Goal: Task Accomplishment & Management: Manage account settings

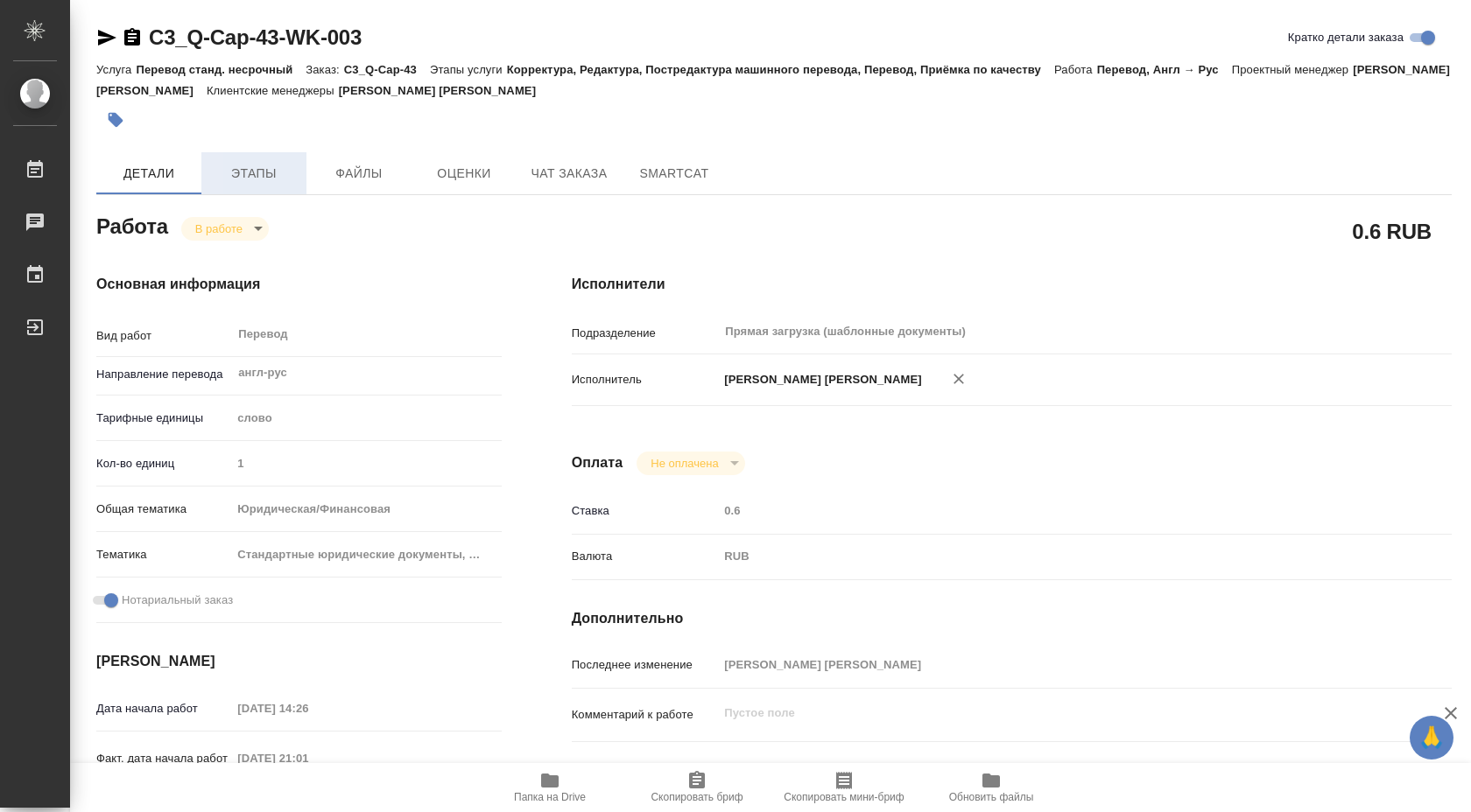
click at [271, 169] on span "Этапы" at bounding box center [254, 173] width 84 height 22
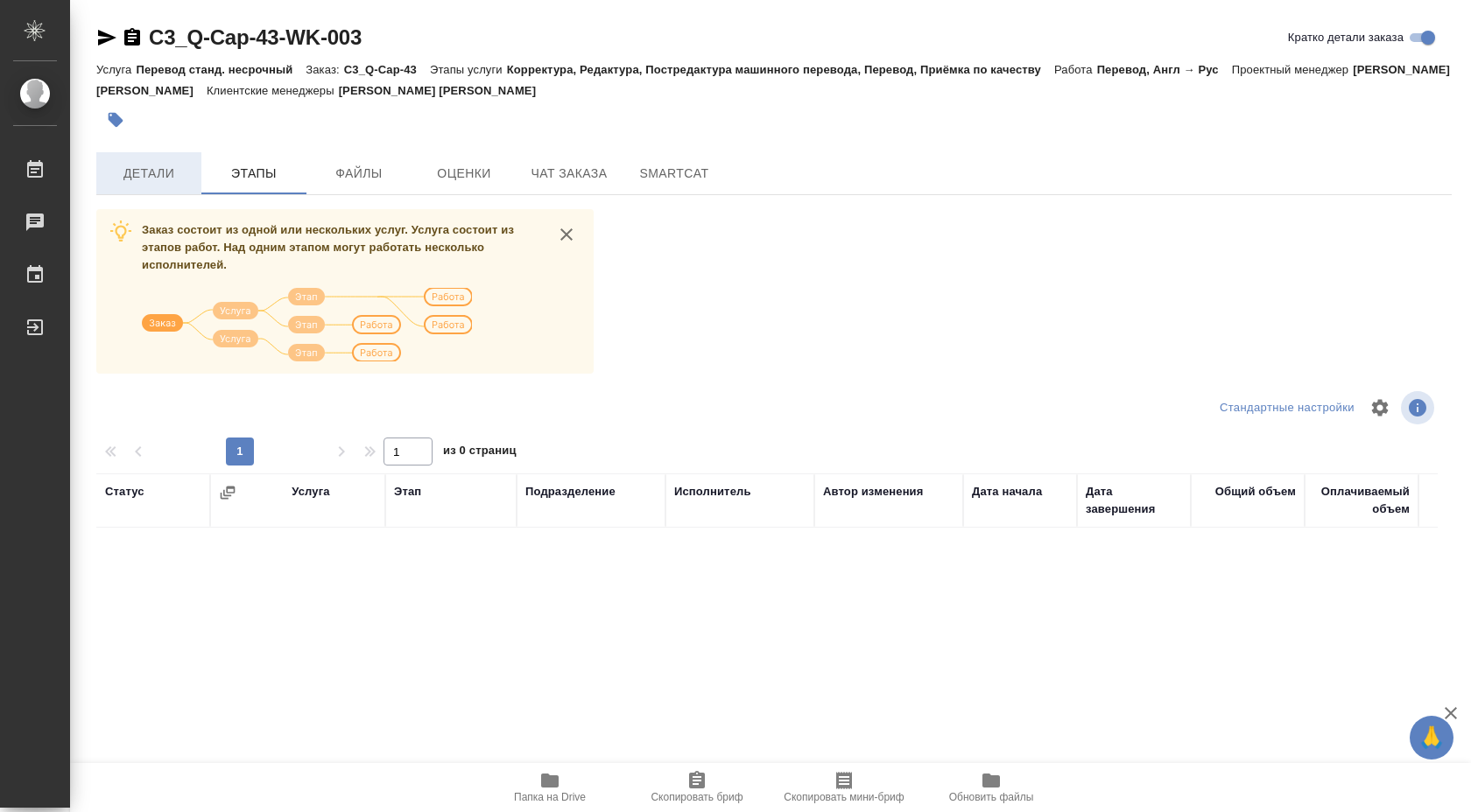
click at [163, 159] on button "Детали" at bounding box center [149, 173] width 105 height 42
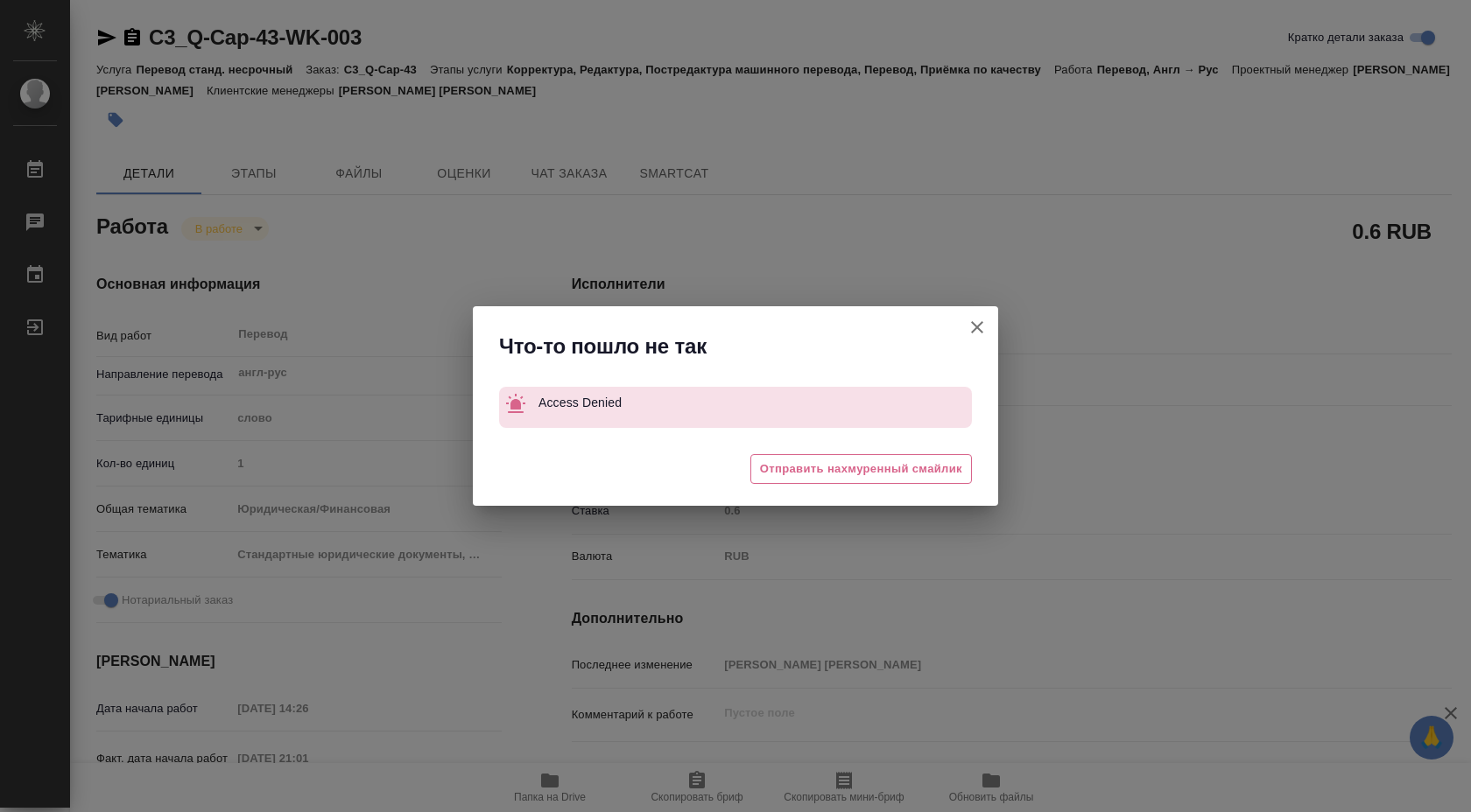
type textarea "x"
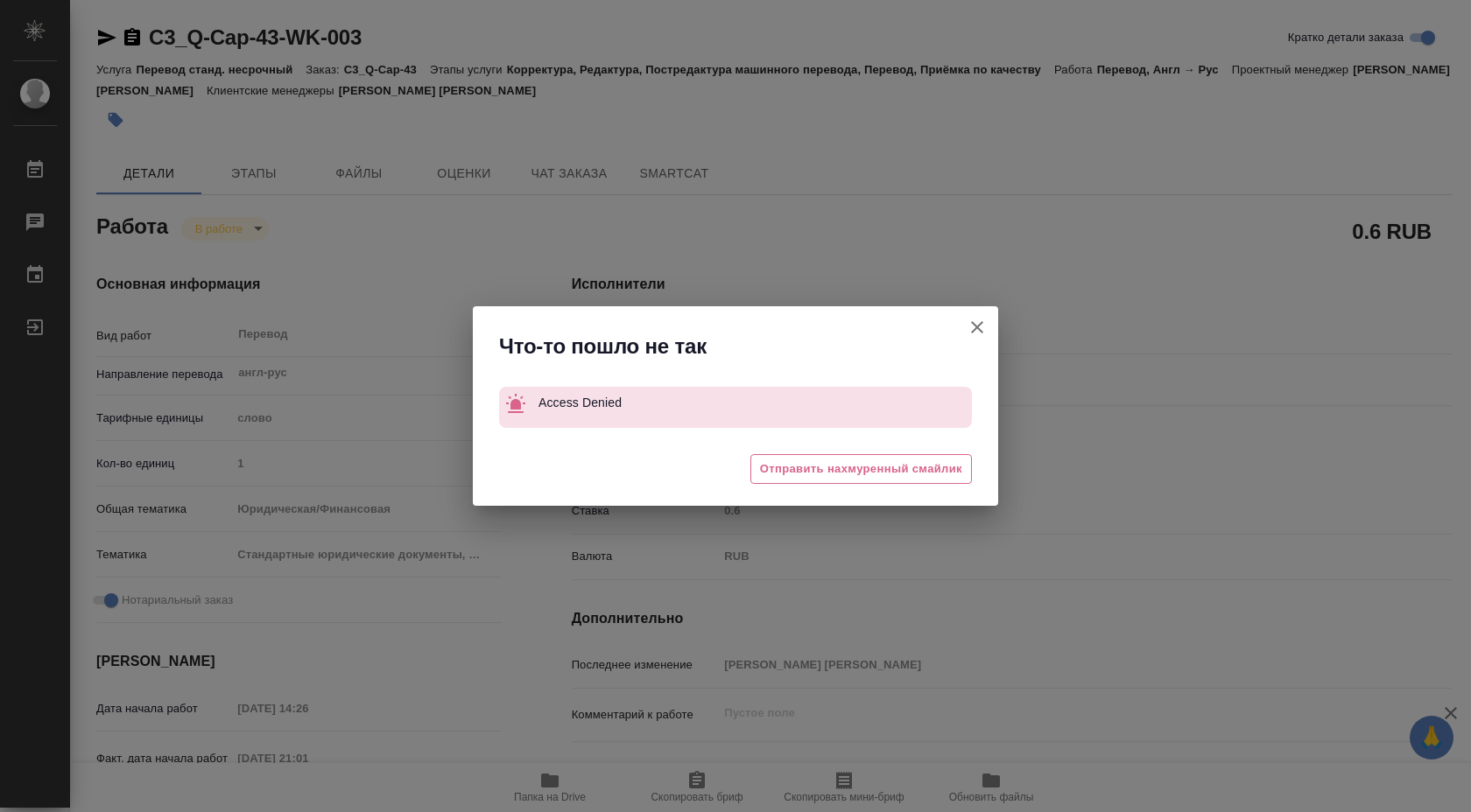
click at [975, 334] on icon "button" at bounding box center [977, 327] width 21 height 21
type textarea "x"
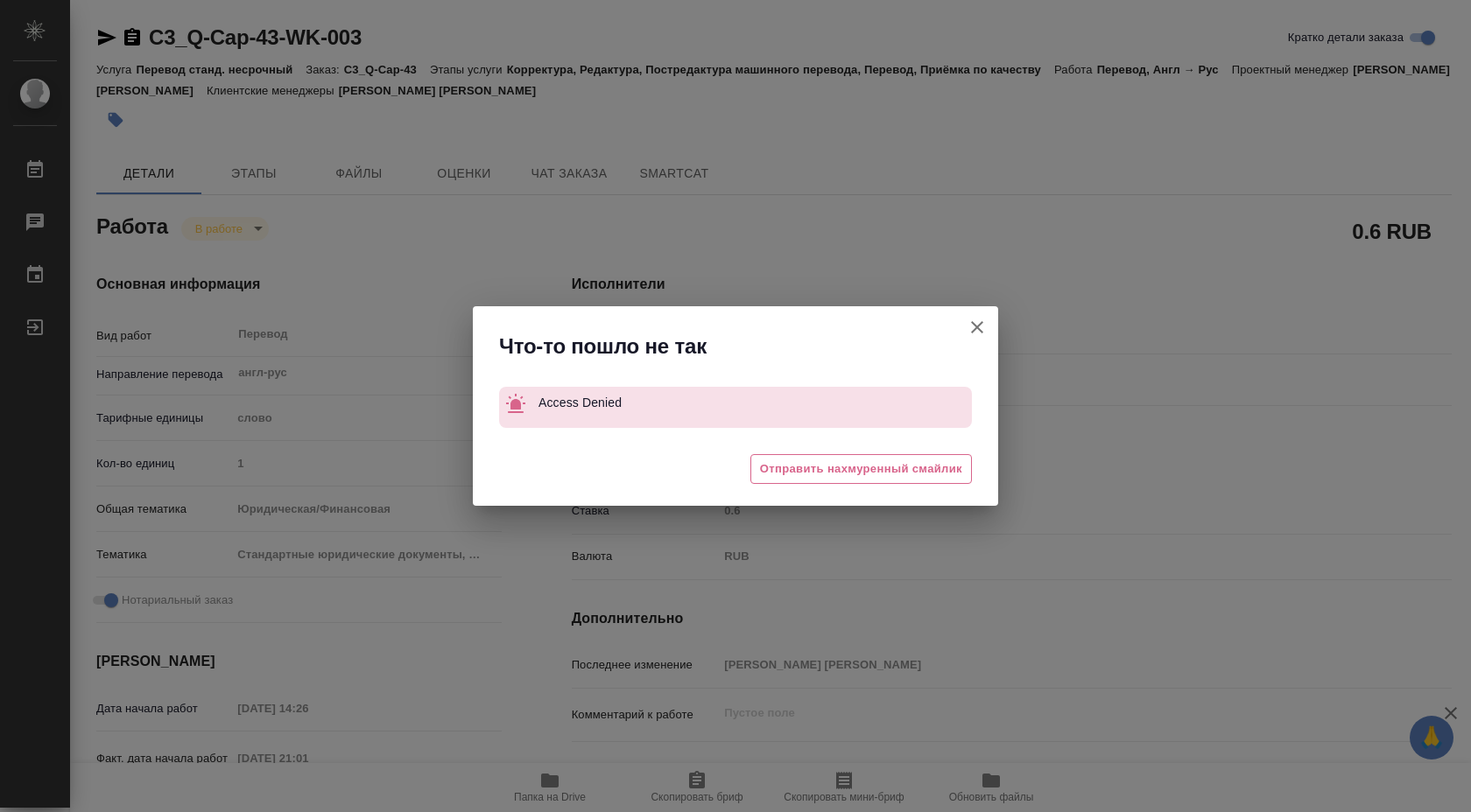
type textarea "x"
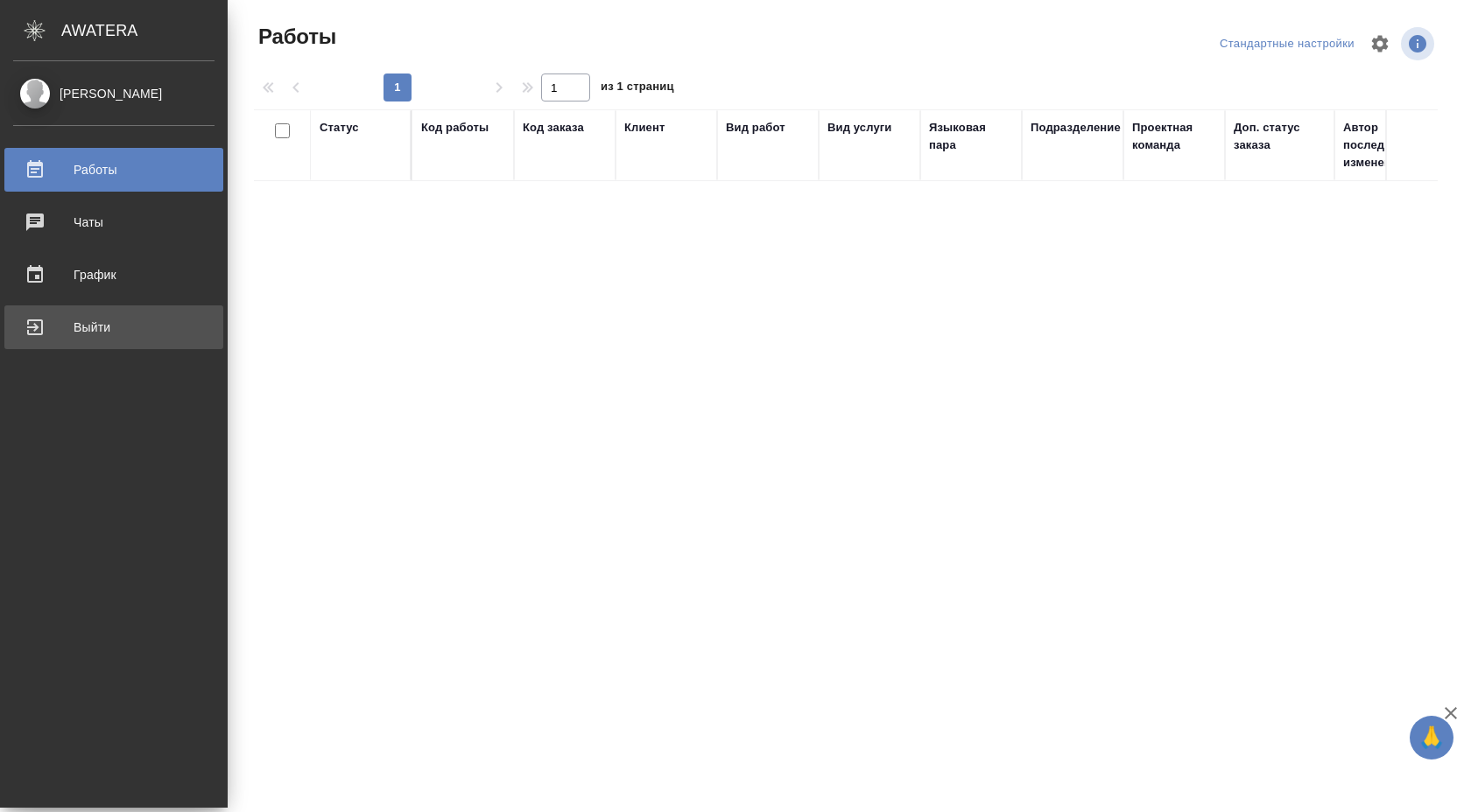
click at [85, 312] on link "Выйти" at bounding box center [114, 327] width 219 height 44
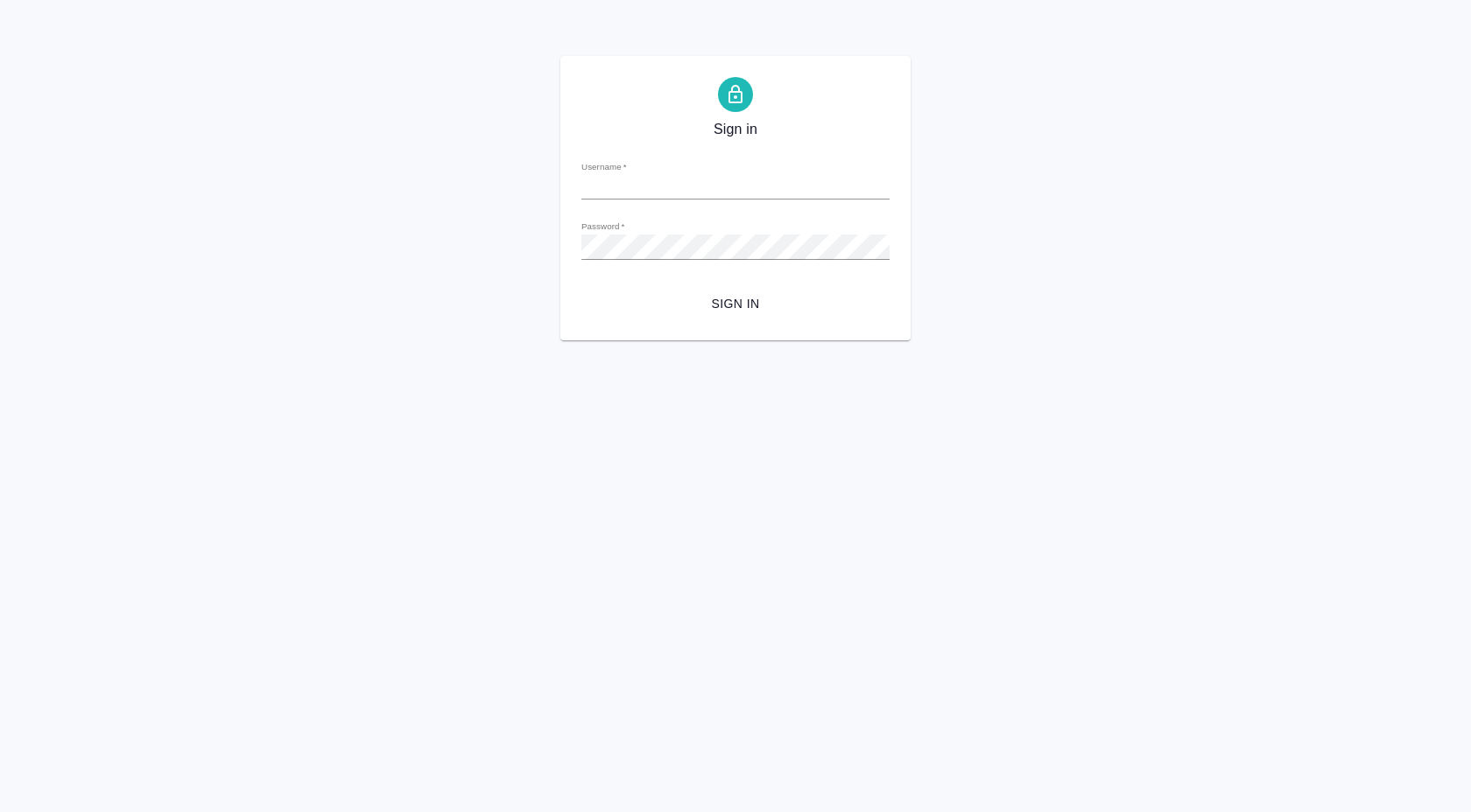
type input "[EMAIL_ADDRESS][DOMAIN_NAME]"
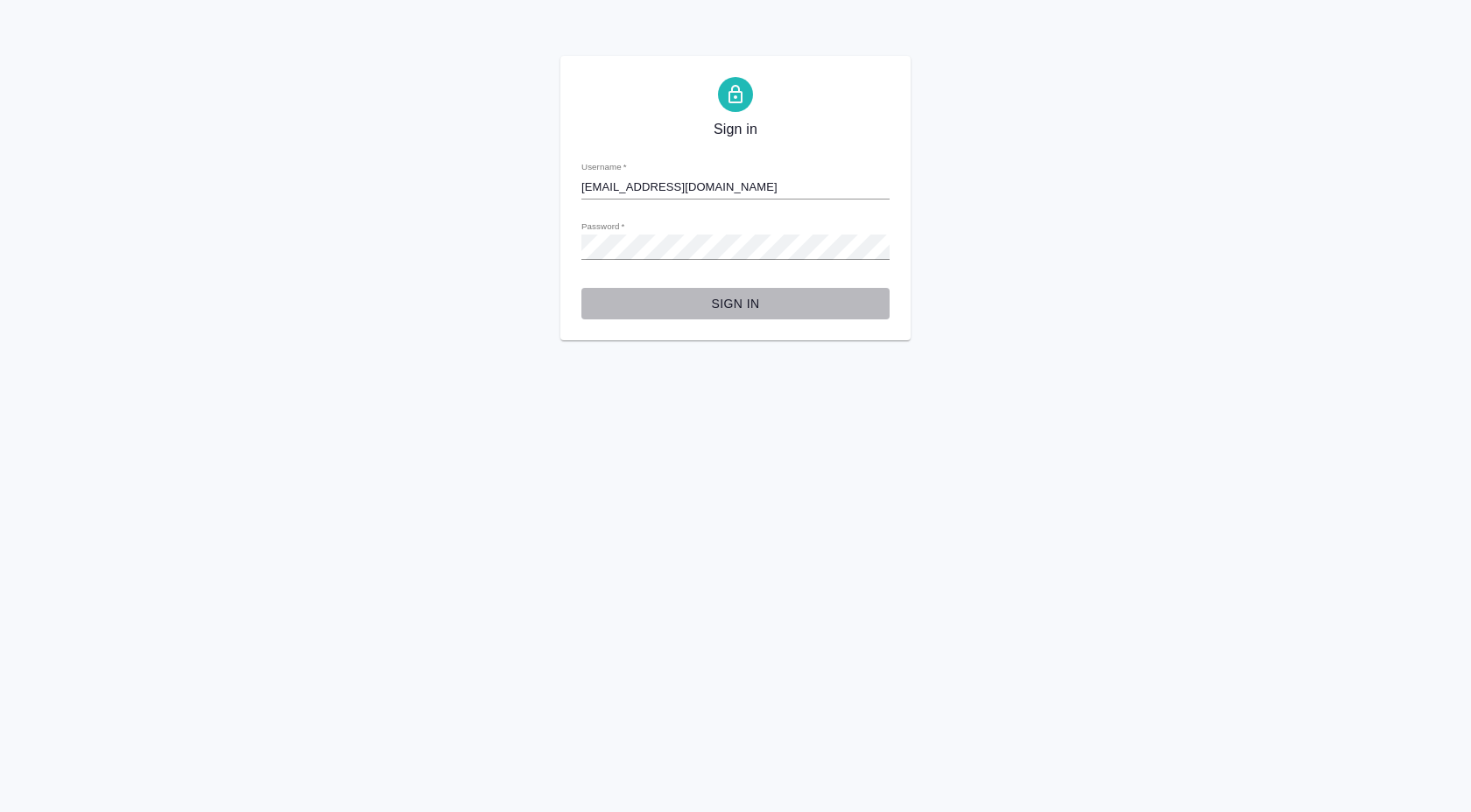
click at [722, 301] on span "Sign in" at bounding box center [735, 303] width 280 height 22
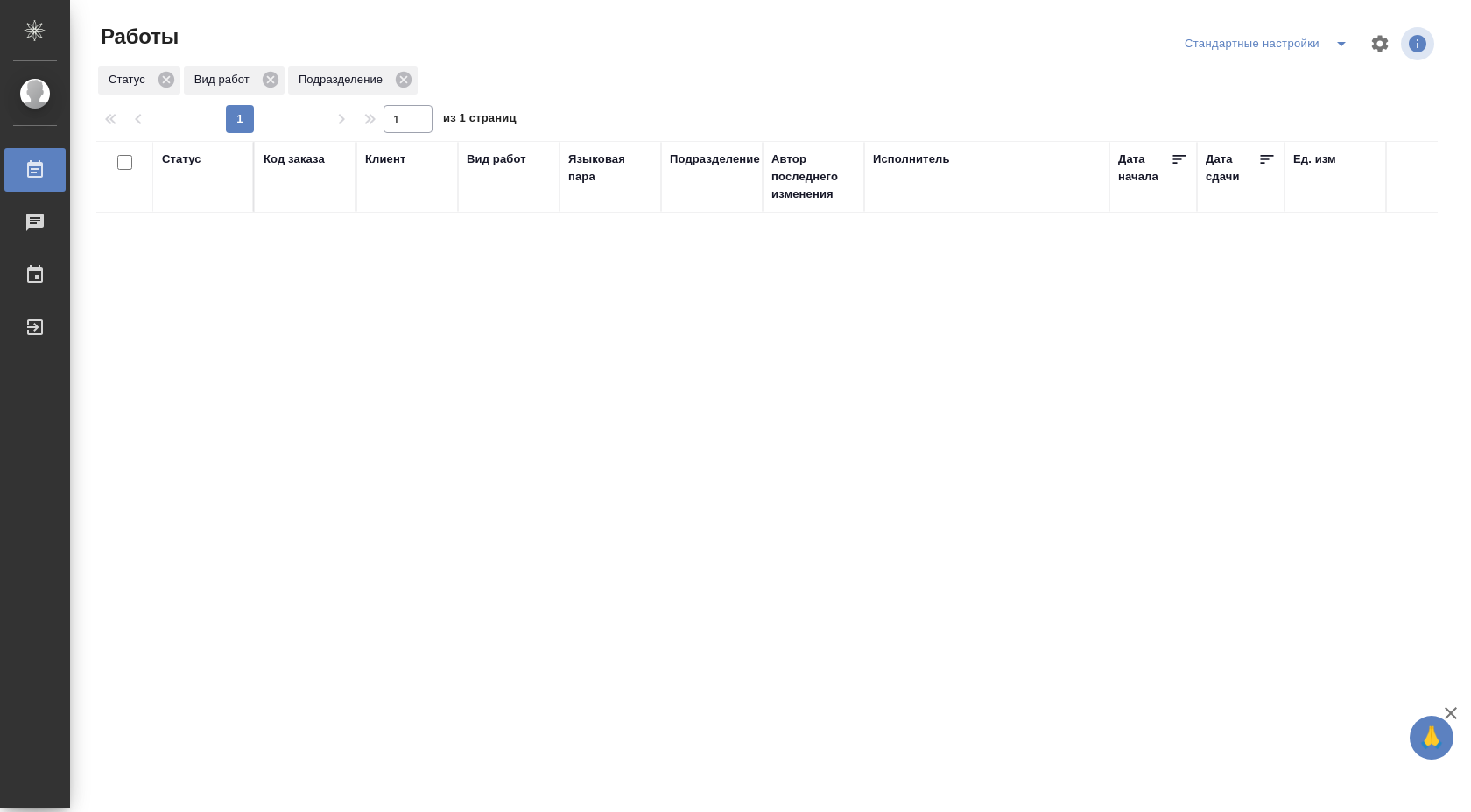
click at [1335, 40] on icon "split button" at bounding box center [1341, 44] width 21 height 21
click at [1295, 65] on li "В работе" at bounding box center [1267, 79] width 183 height 28
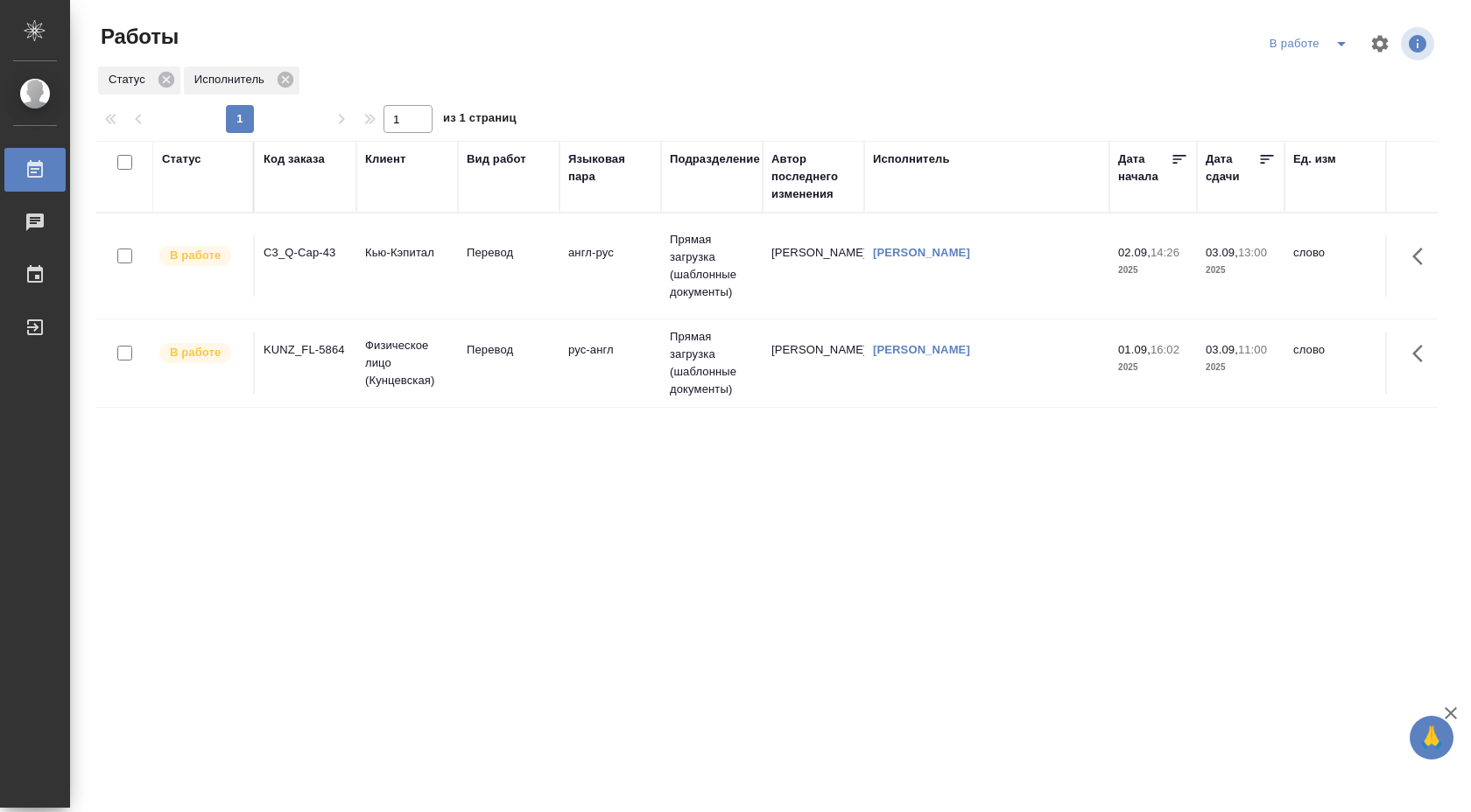
click at [568, 275] on td "англ-рус" at bounding box center [610, 266] width 102 height 61
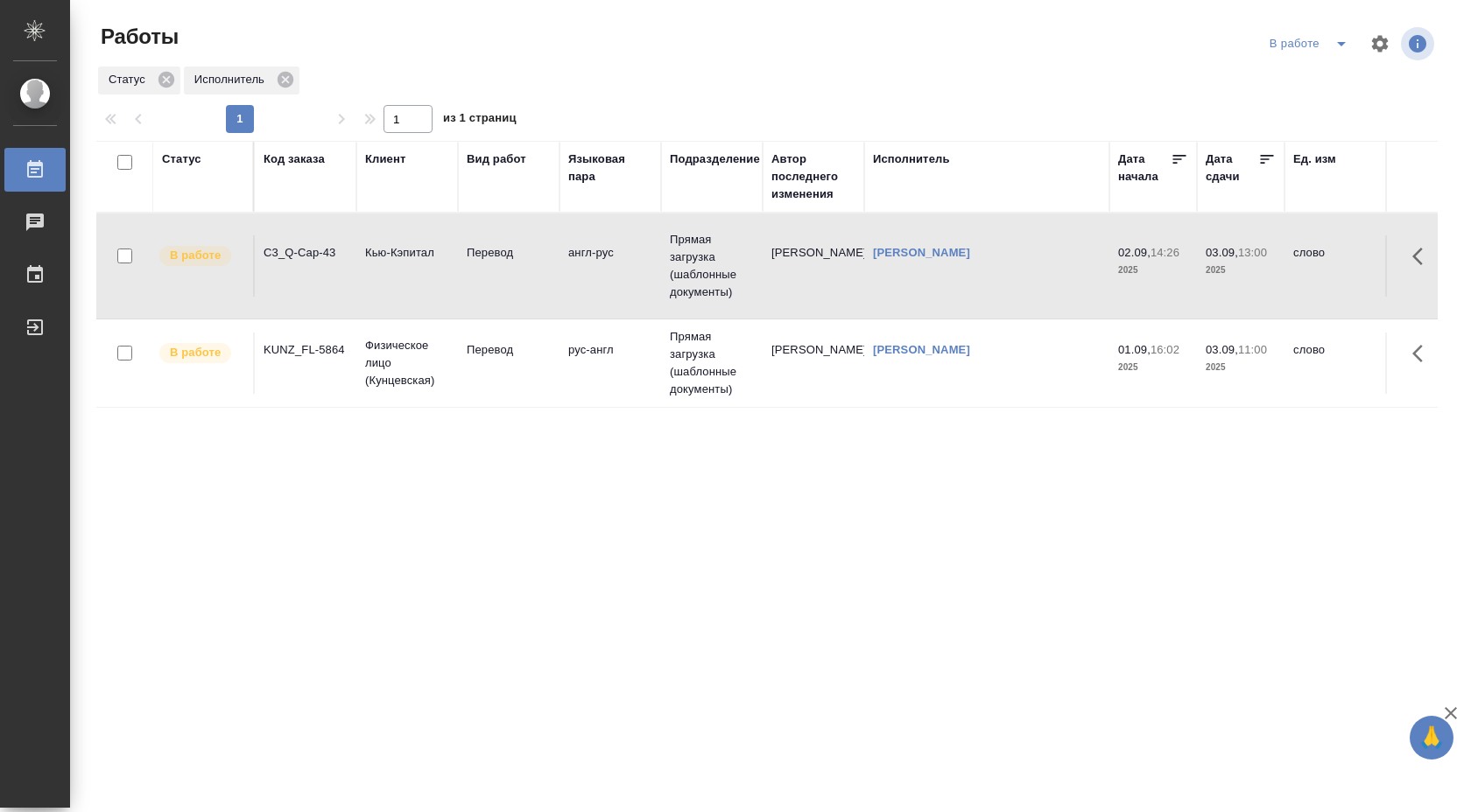
click at [568, 275] on td "англ-рус" at bounding box center [610, 266] width 102 height 61
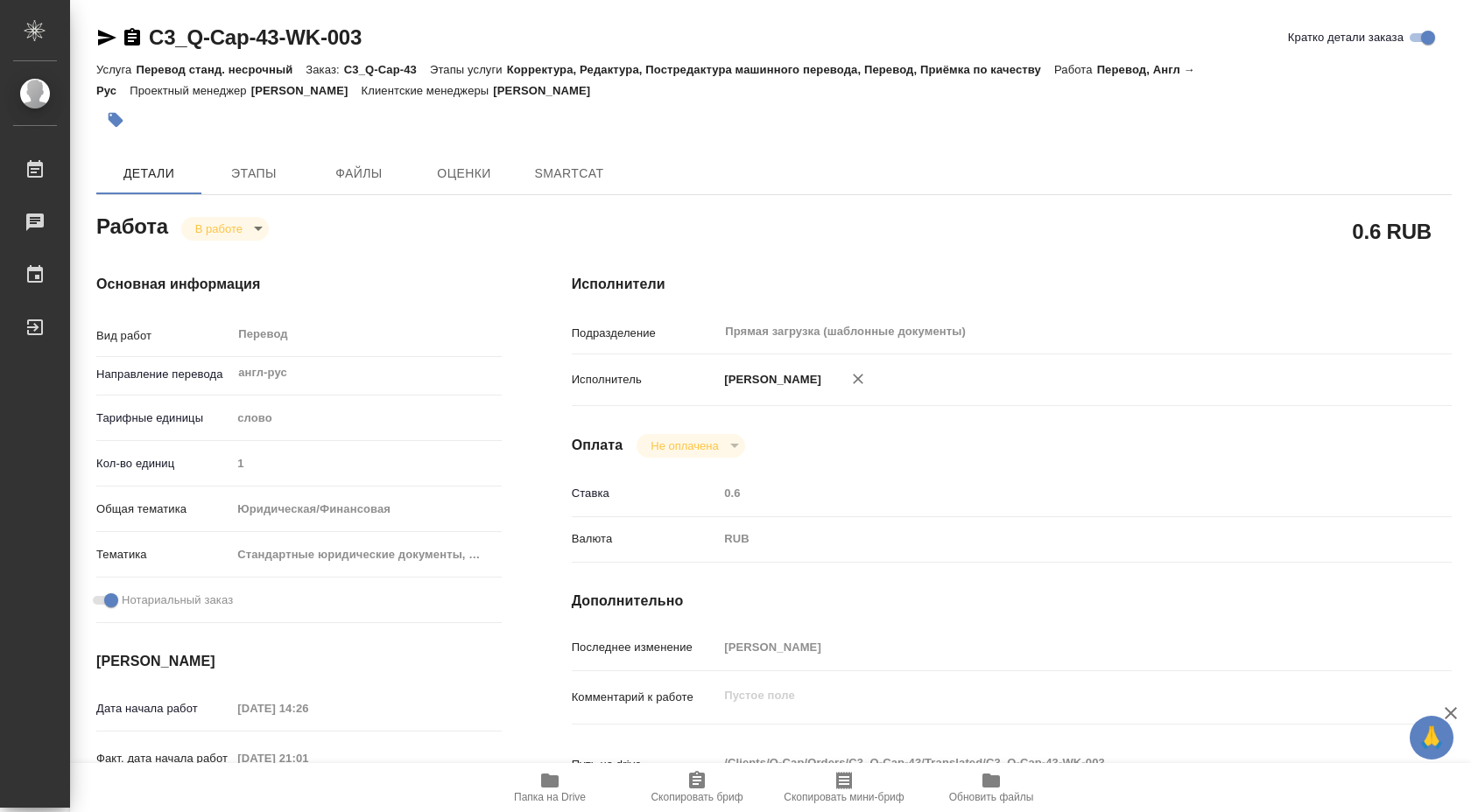
type textarea "x"
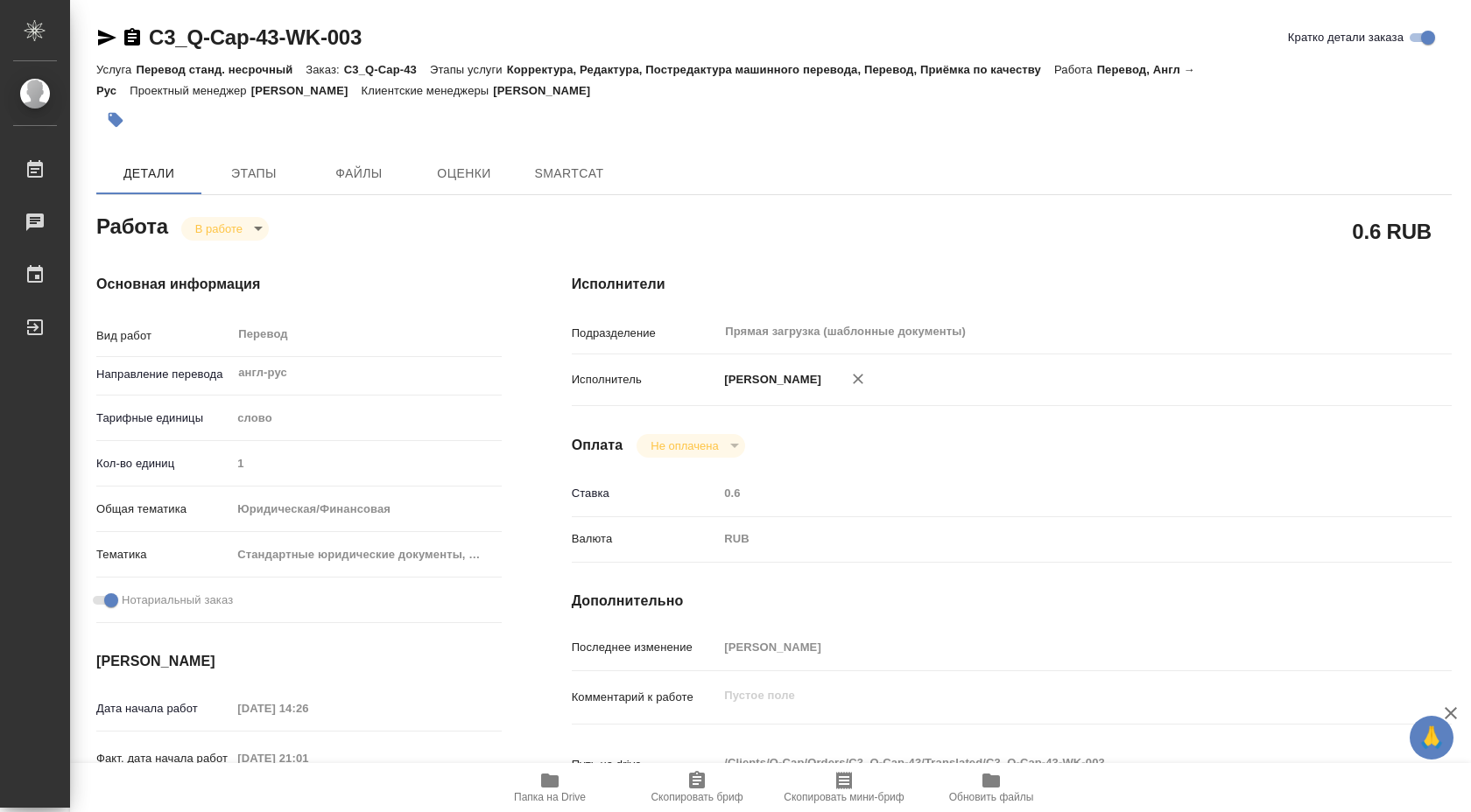
type textarea "x"
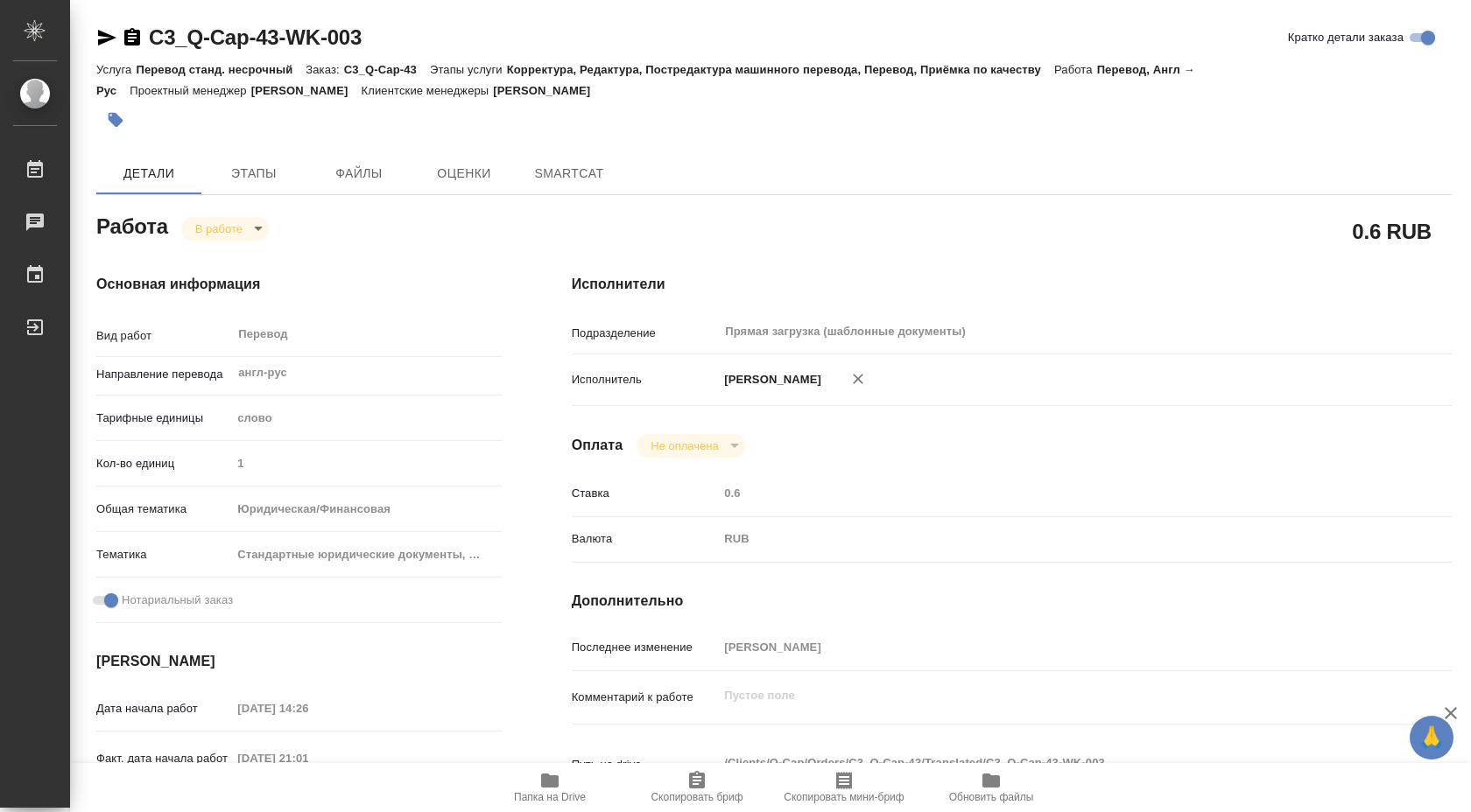
type textarea "x"
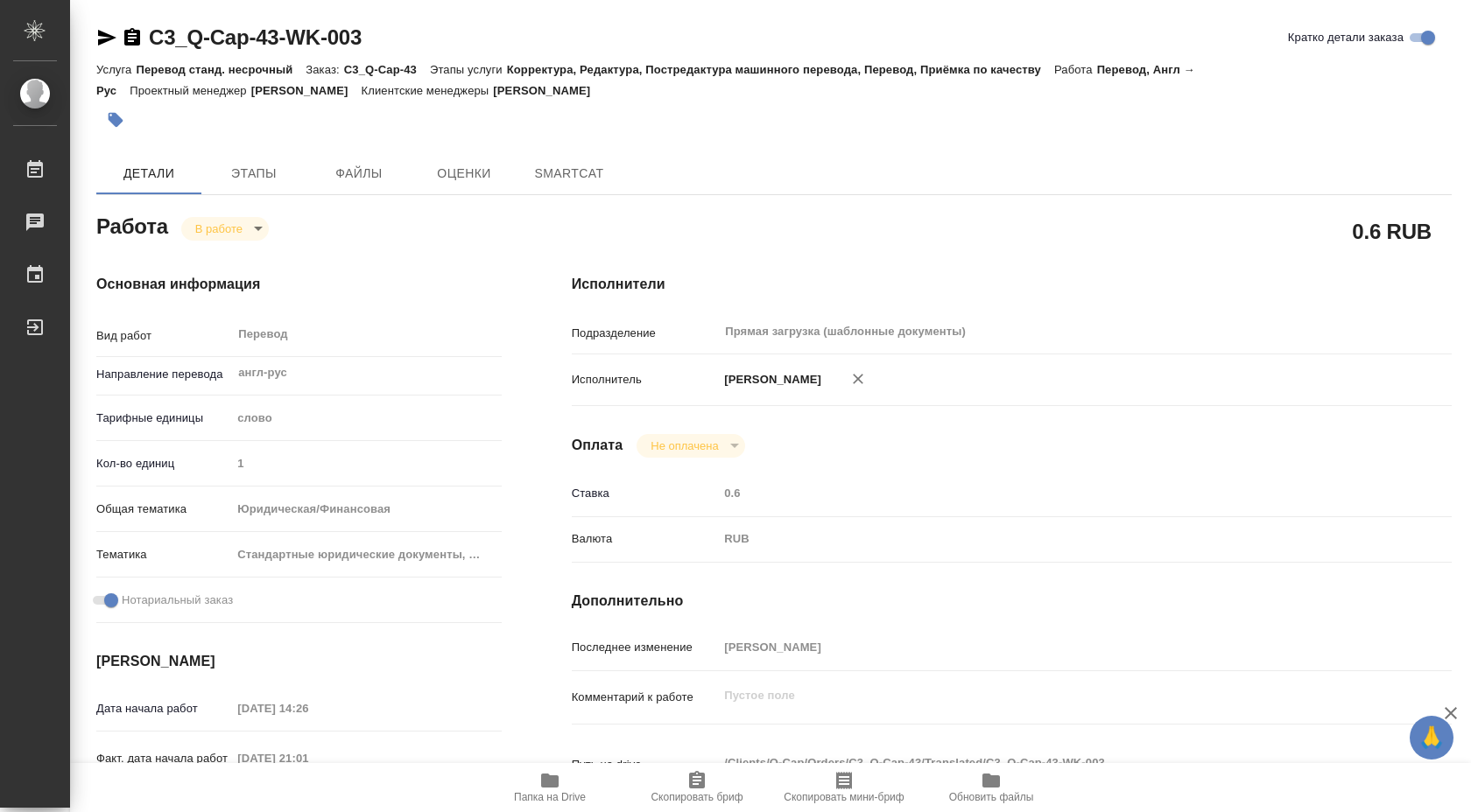
type textarea "x"
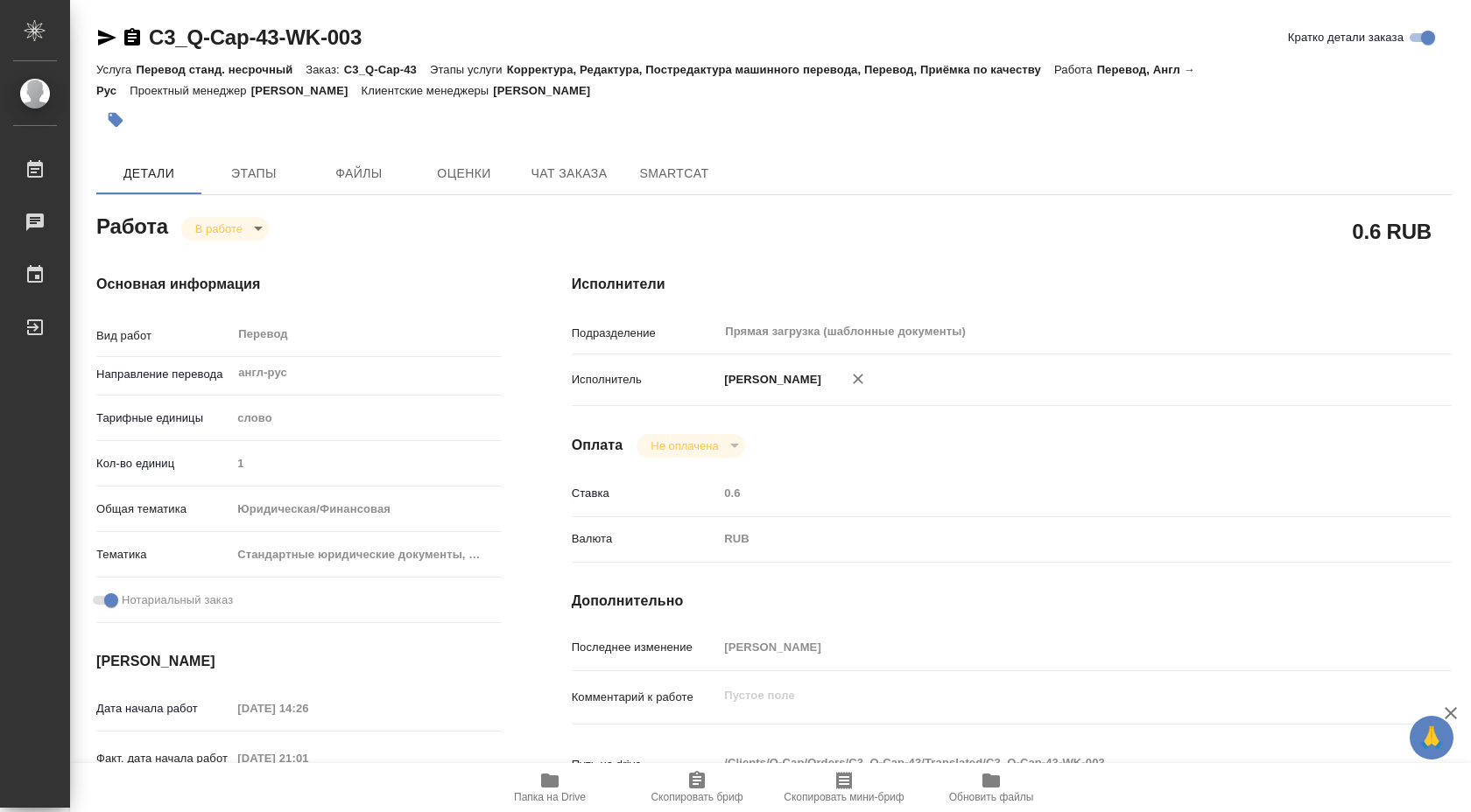
type textarea "x"
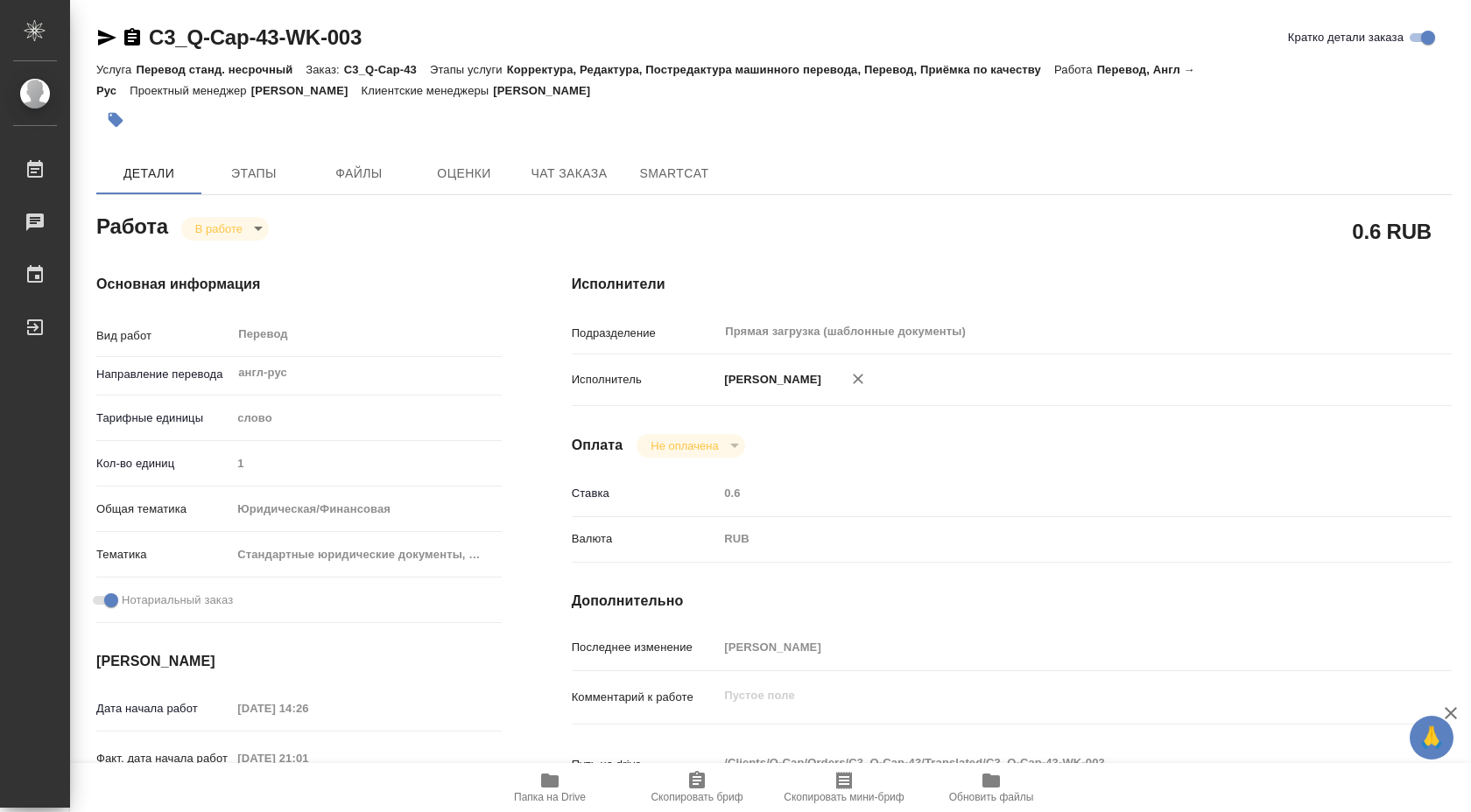
scroll to position [716, 0]
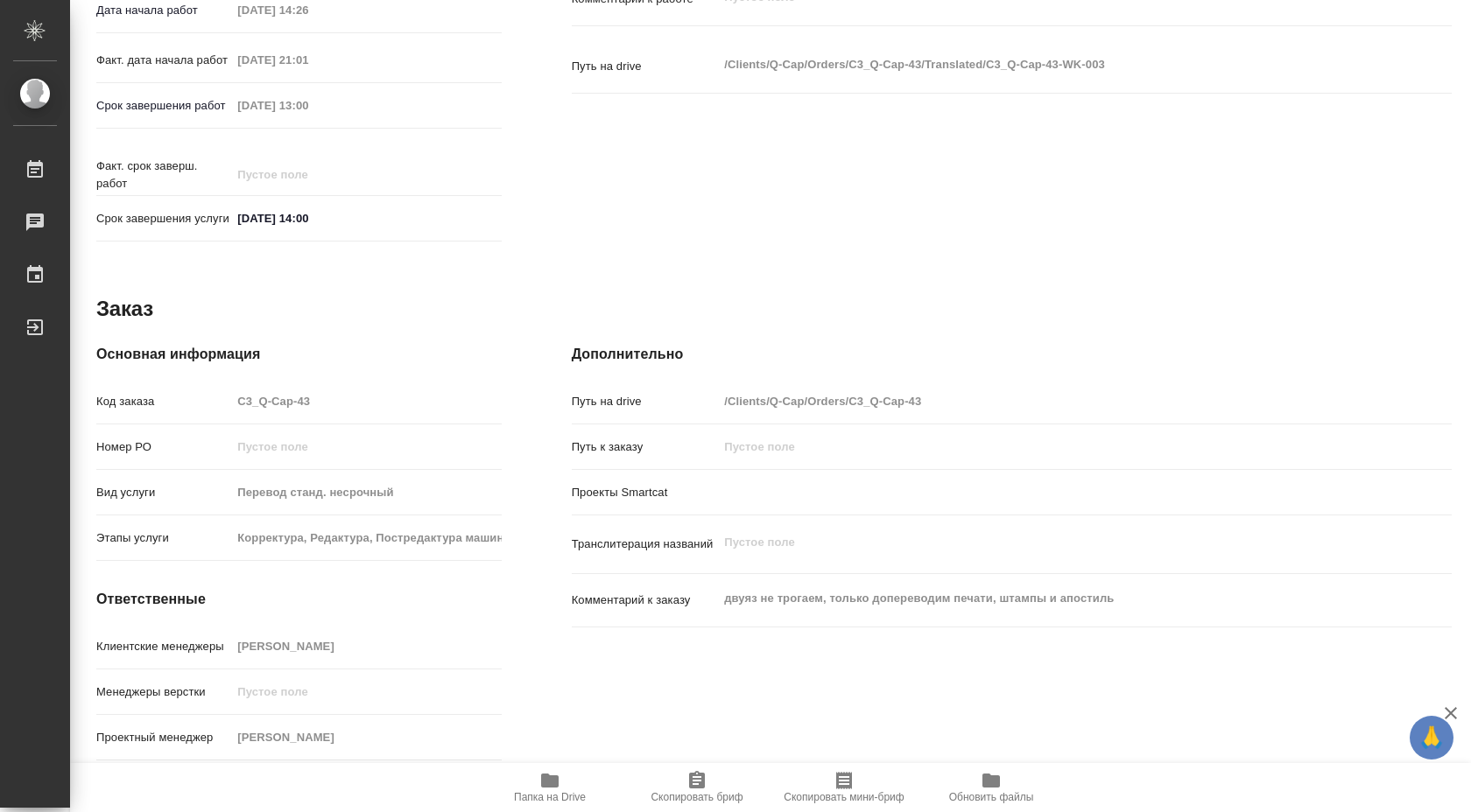
type textarea "x"
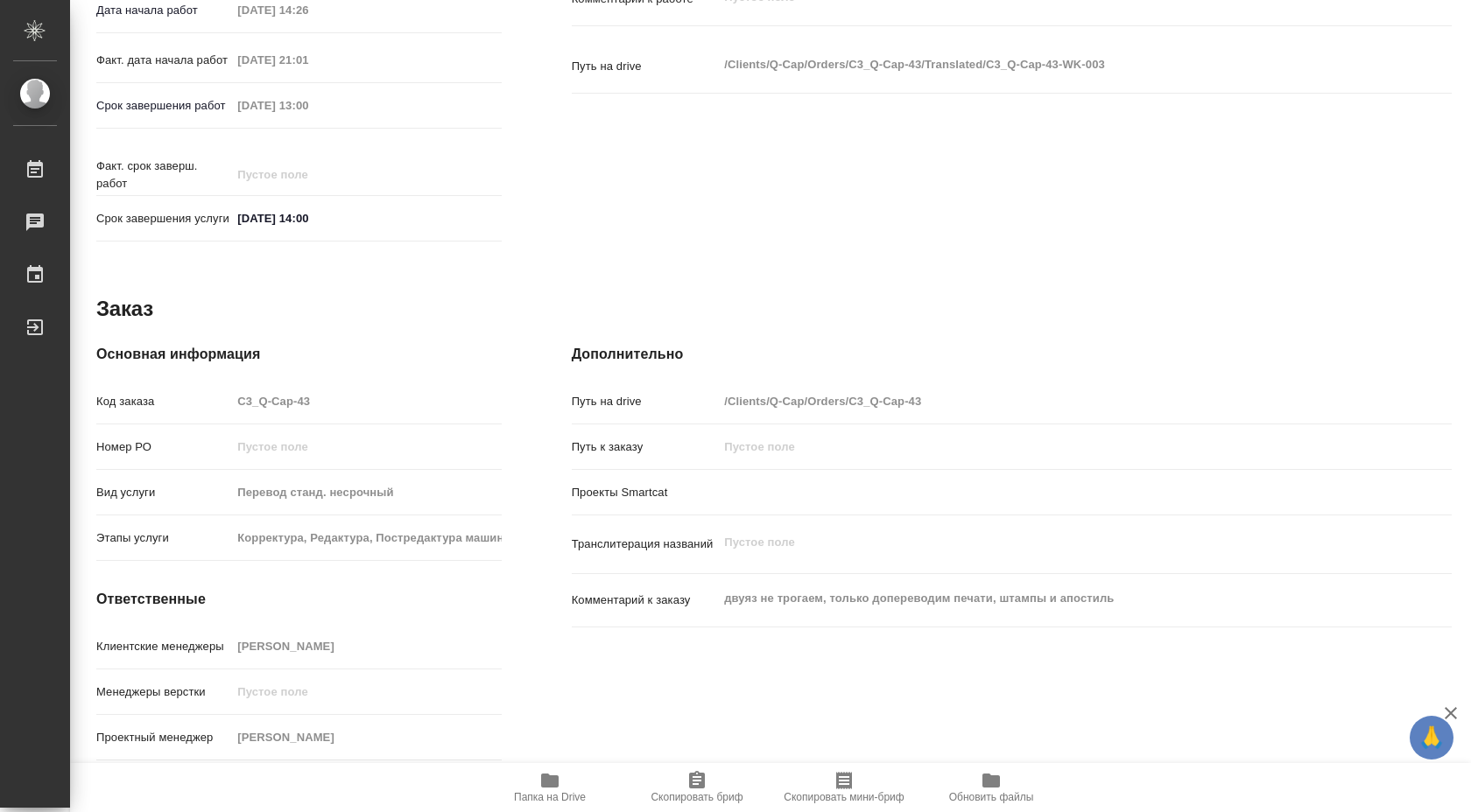
scroll to position [0, 0]
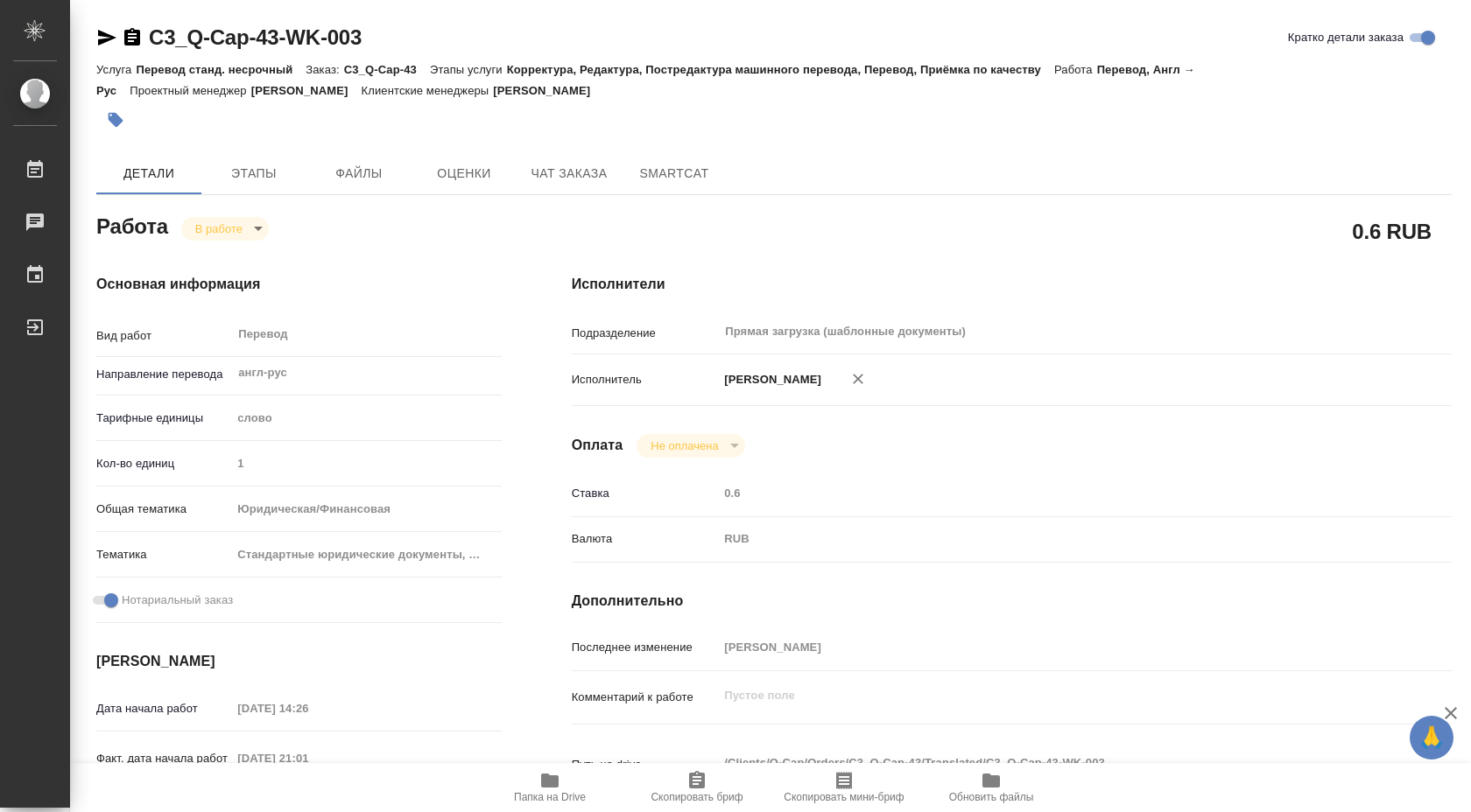
type textarea "x"
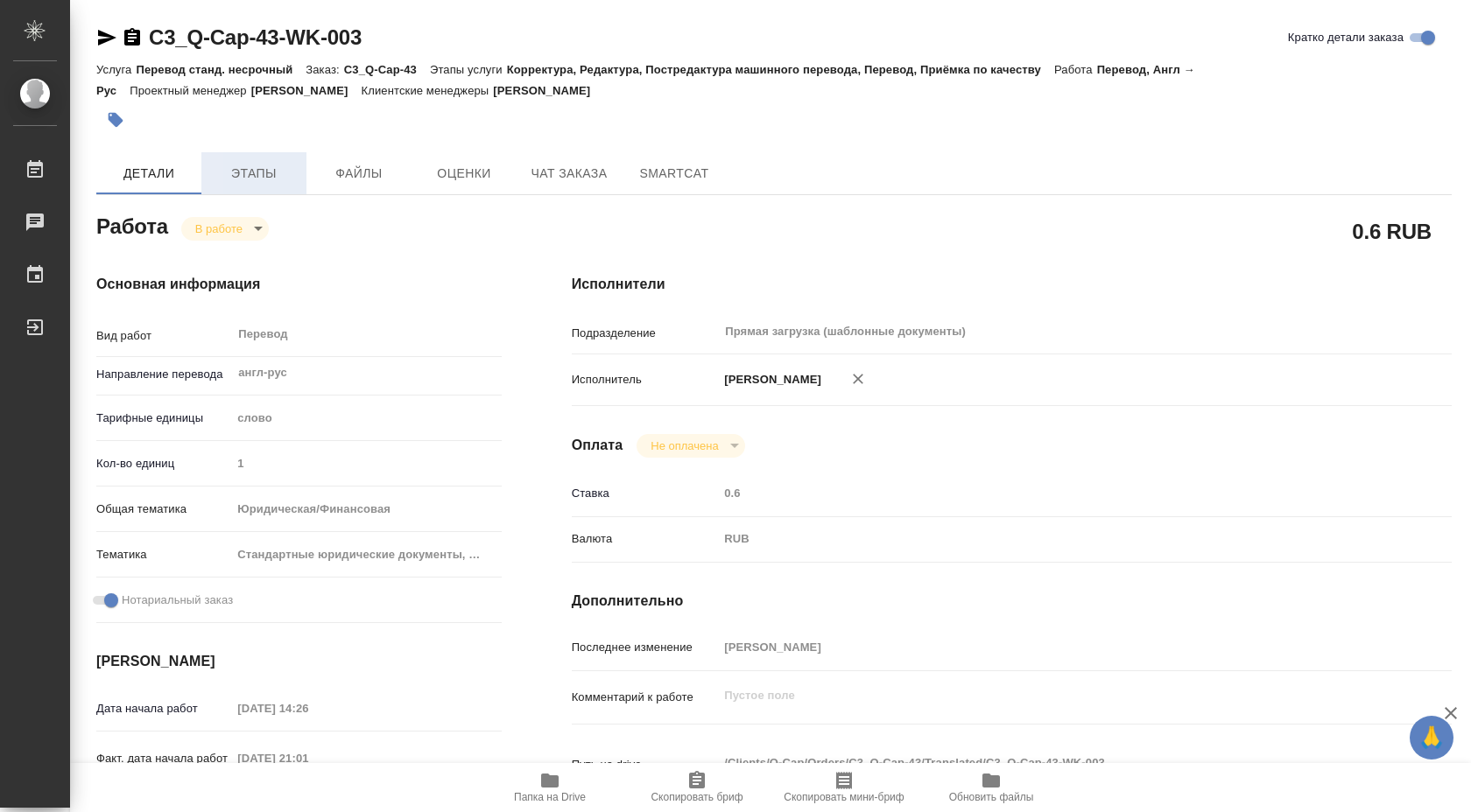
click at [247, 156] on button "Этапы" at bounding box center [254, 173] width 105 height 42
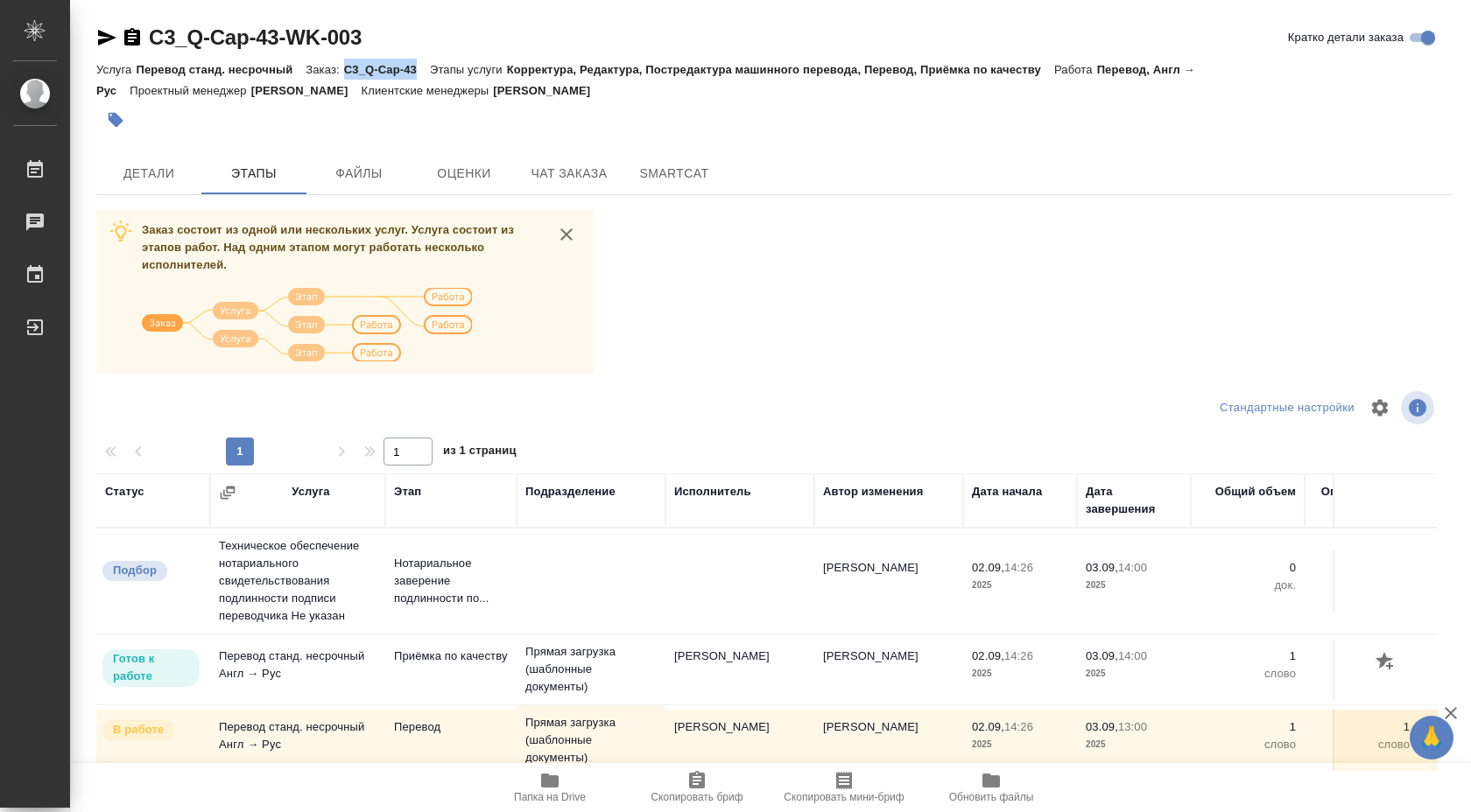
drag, startPoint x: 347, startPoint y: 69, endPoint x: 425, endPoint y: 70, distance: 78.0
click at [425, 70] on p "C3_Q-Cap-43" at bounding box center [387, 69] width 86 height 13
copy p "C3_Q-Cap-43"
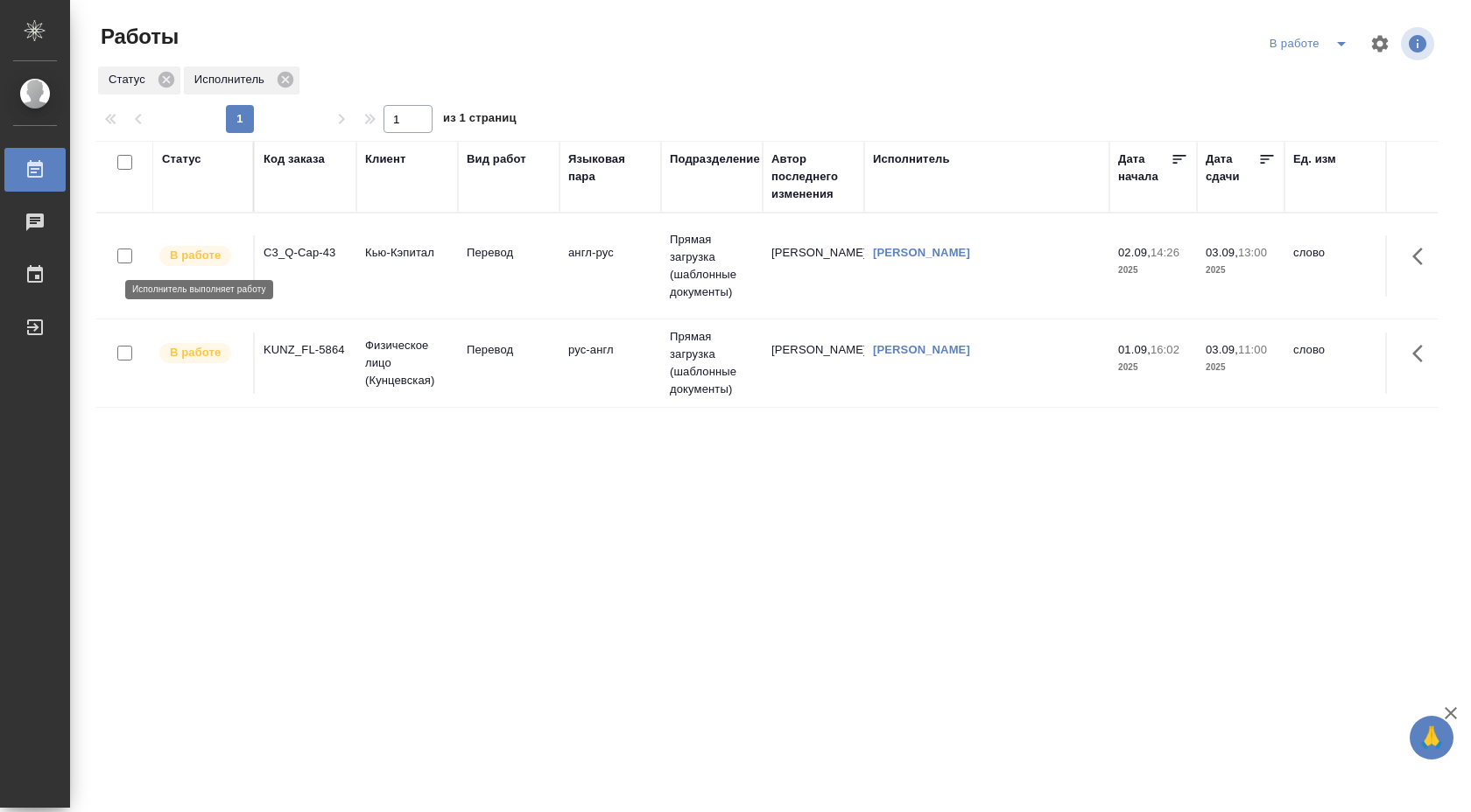
click at [215, 252] on p "В работе" at bounding box center [196, 255] width 51 height 18
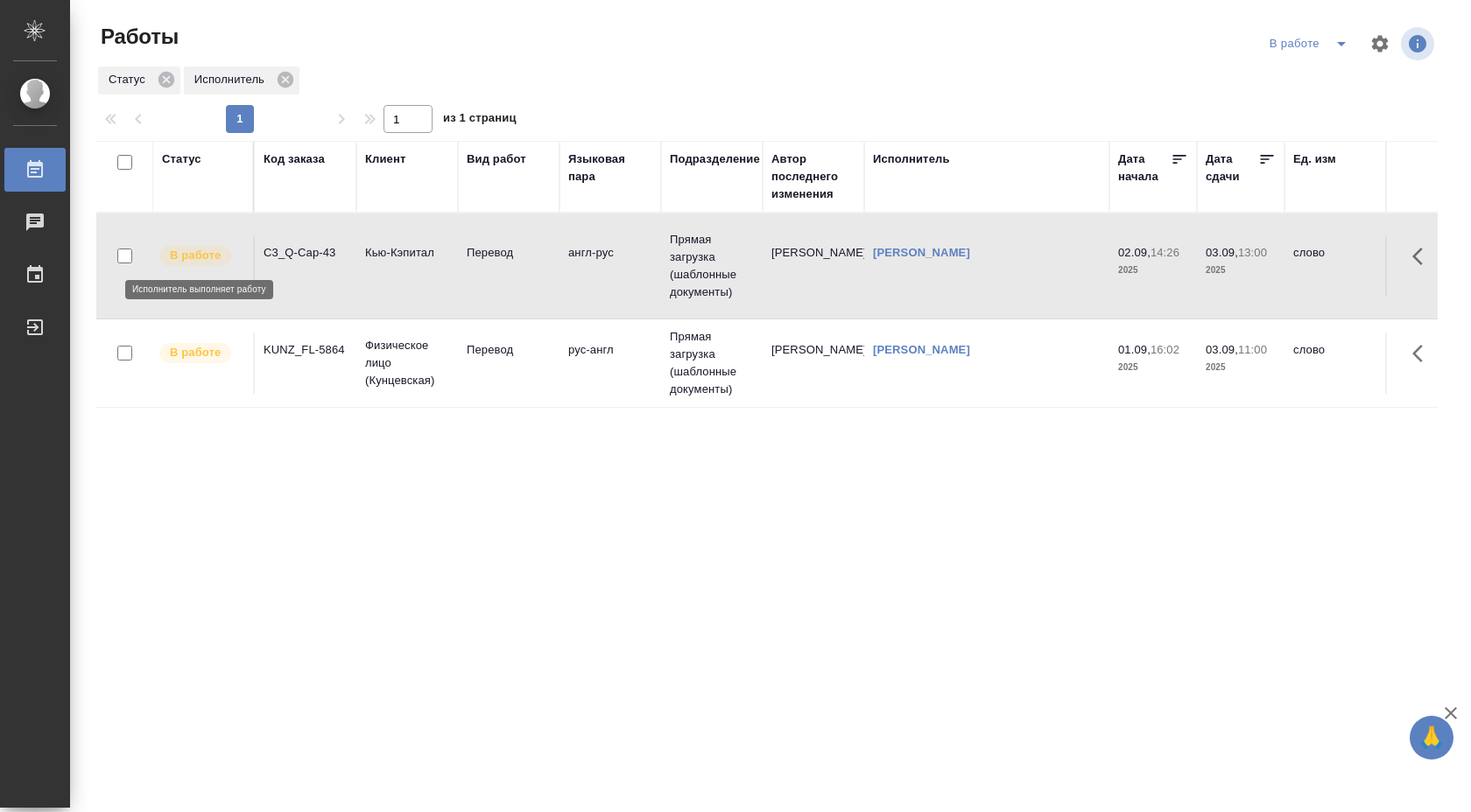
click at [215, 252] on p "В работе" at bounding box center [196, 255] width 51 height 18
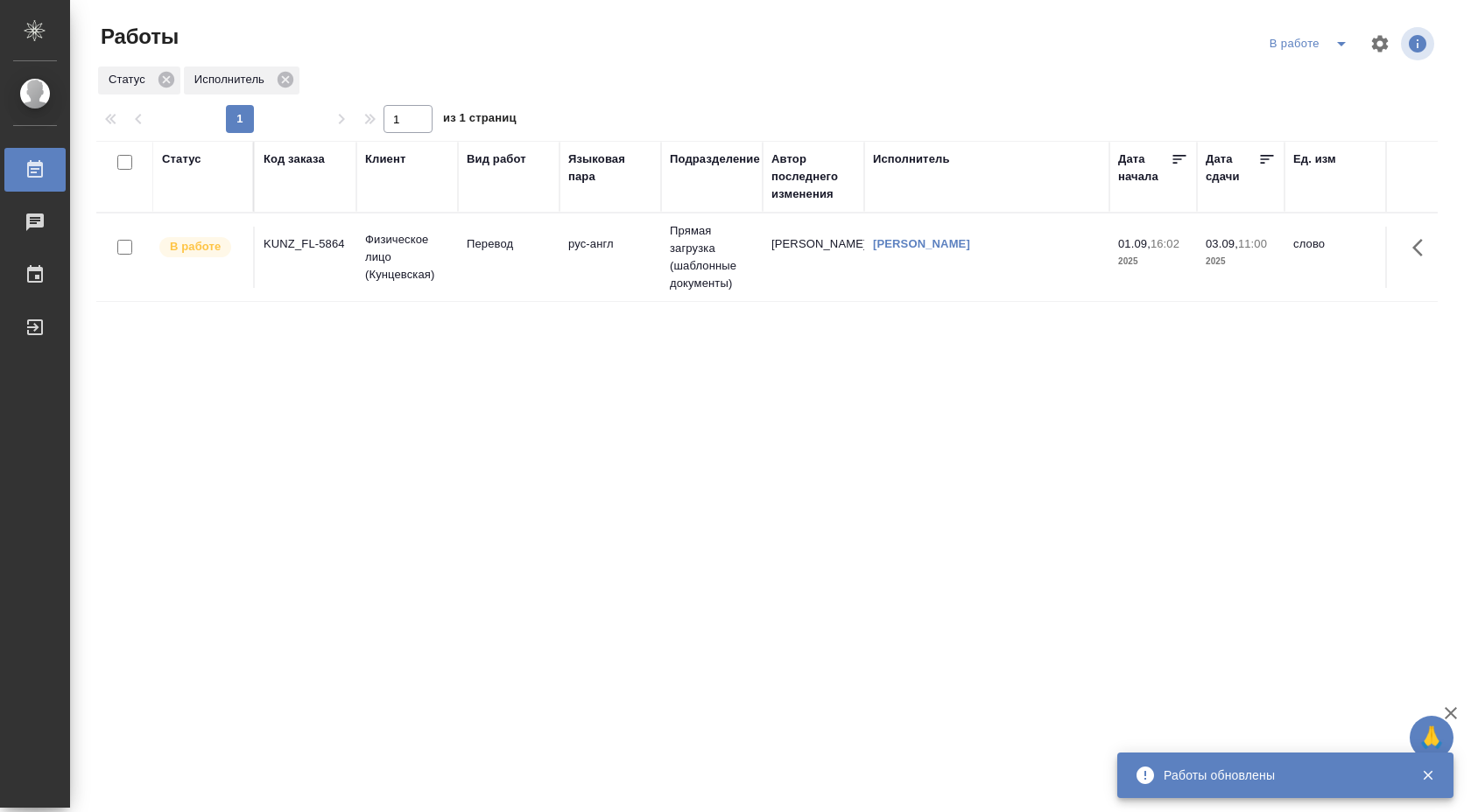
click at [552, 276] on td "Перевод" at bounding box center [508, 256] width 102 height 61
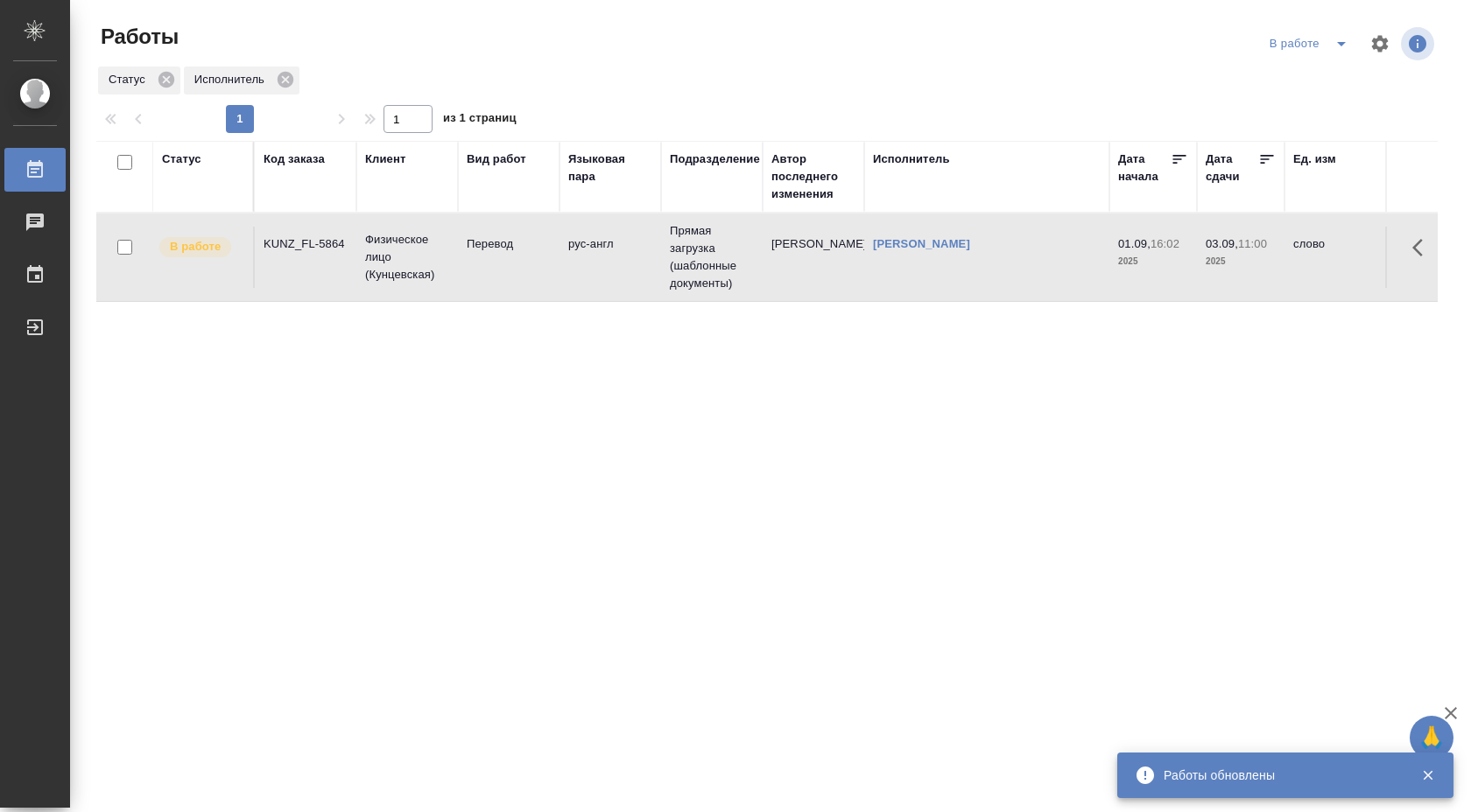
click at [552, 276] on td "Перевод" at bounding box center [508, 256] width 102 height 61
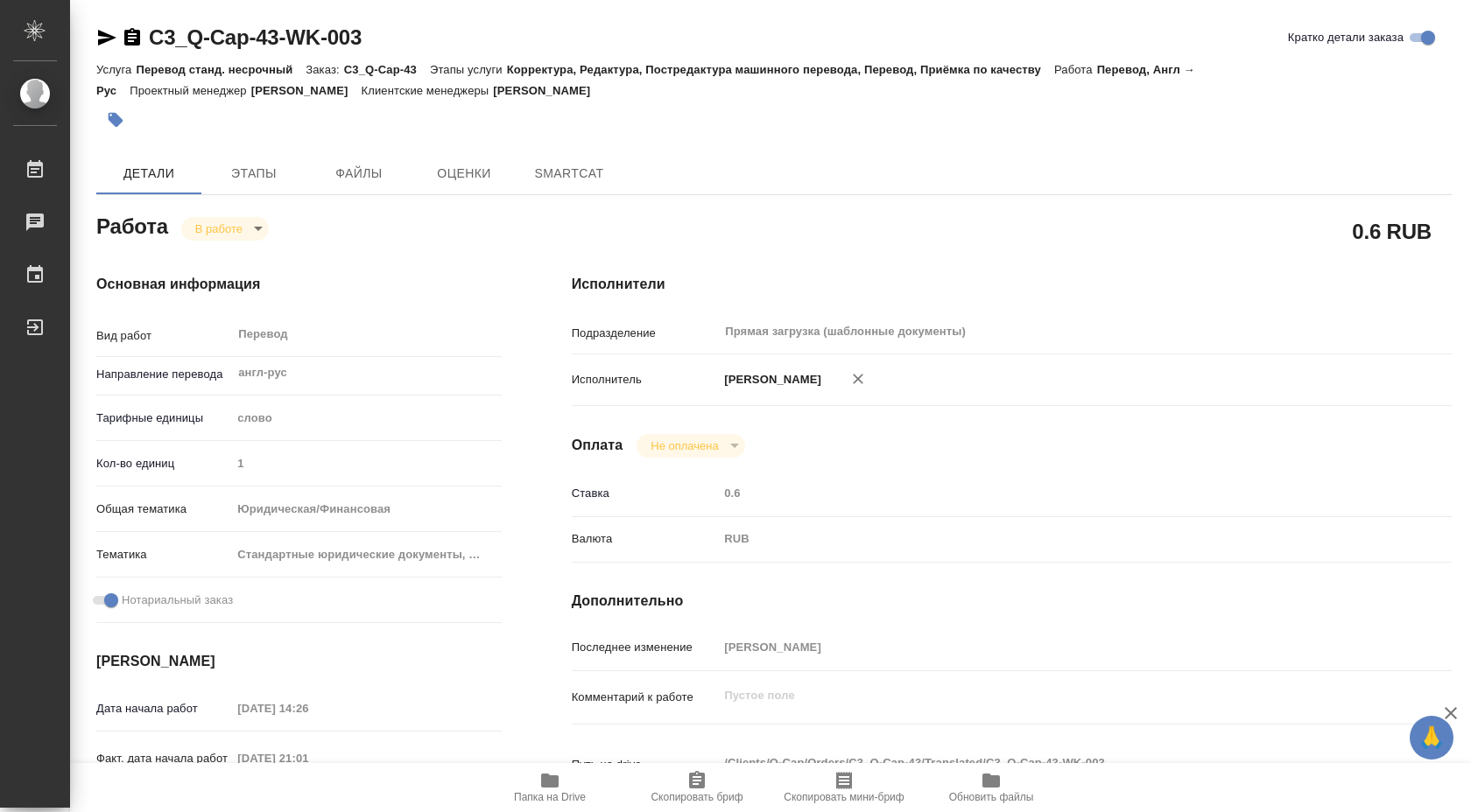
type textarea "x"
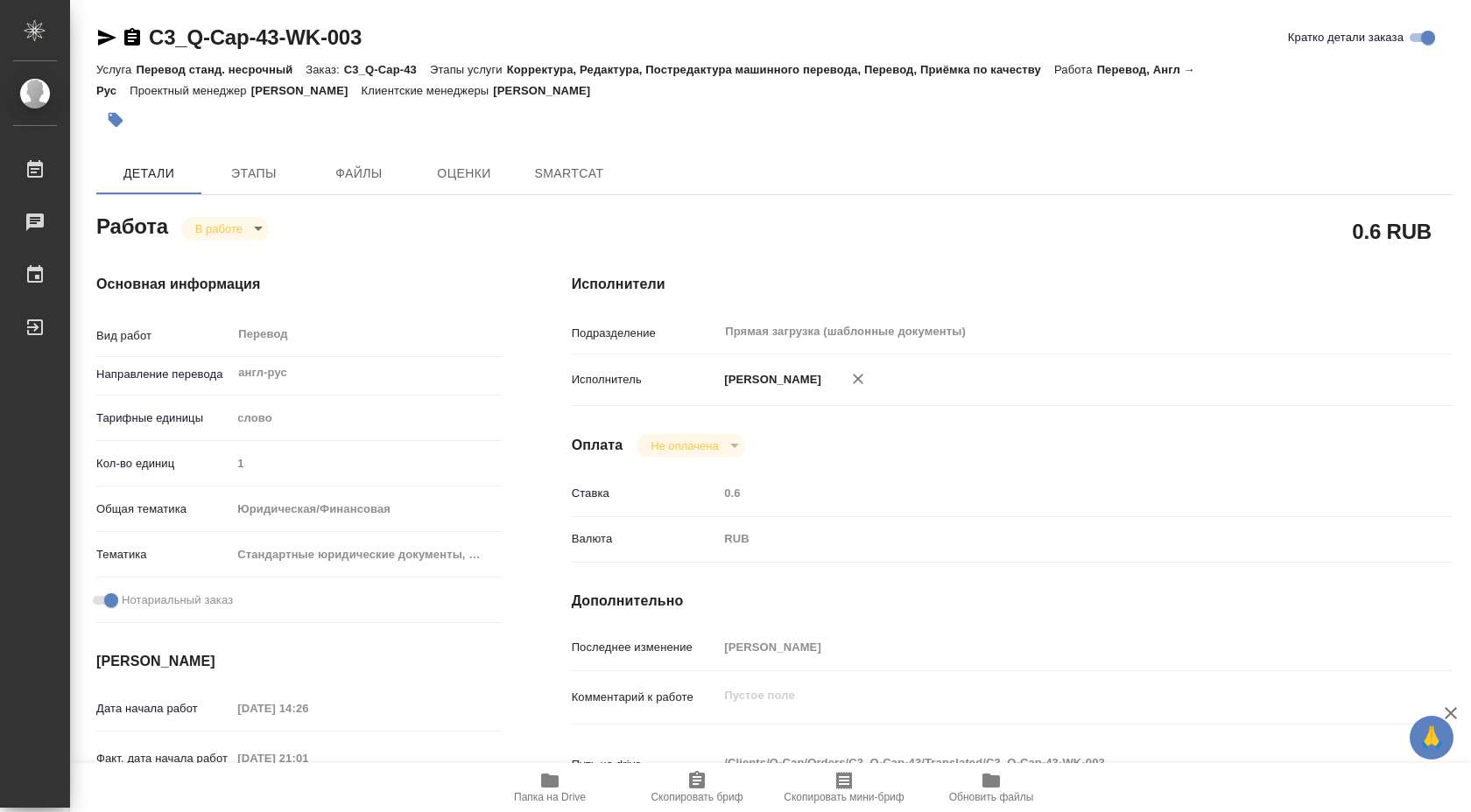
type textarea "x"
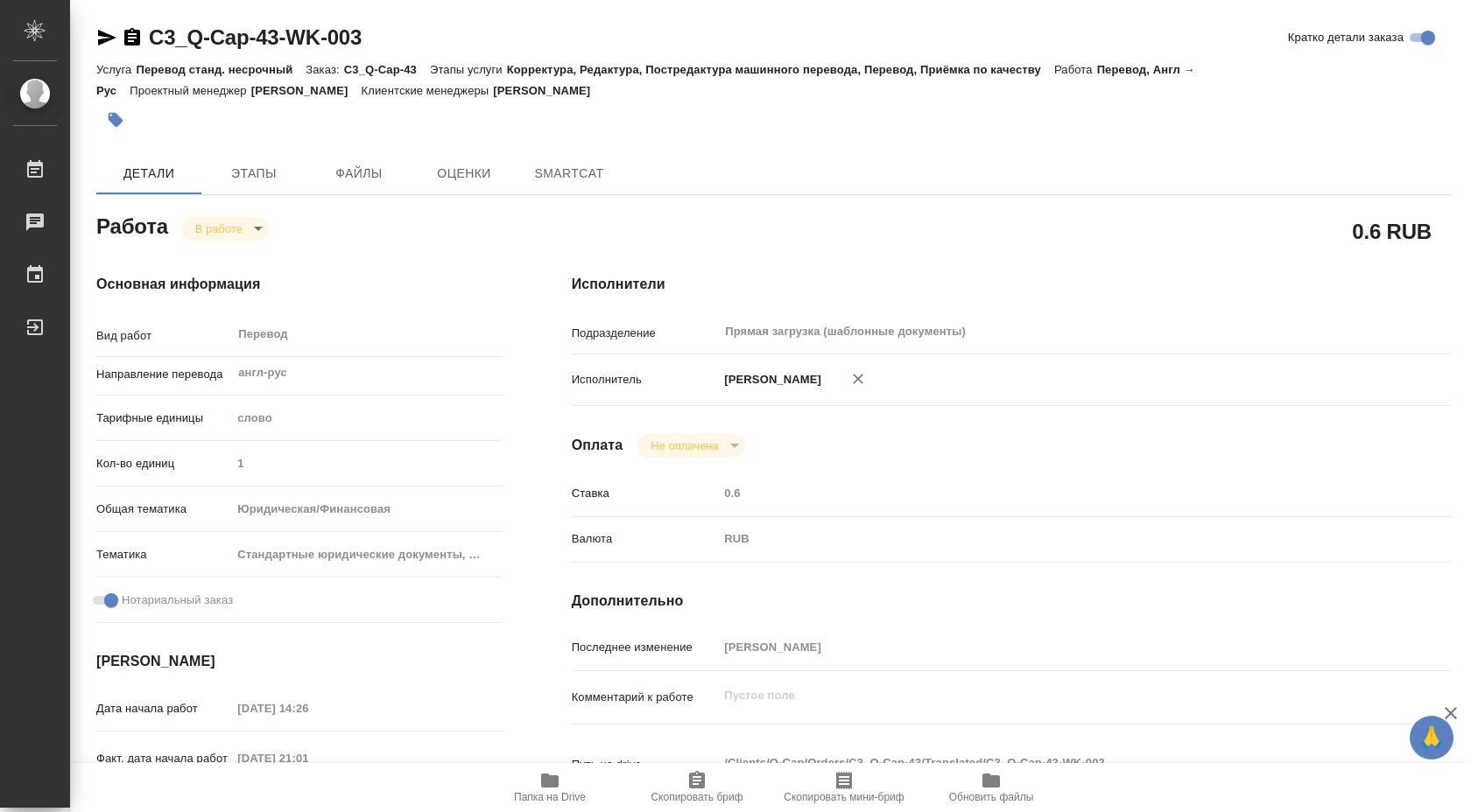
type textarea "x"
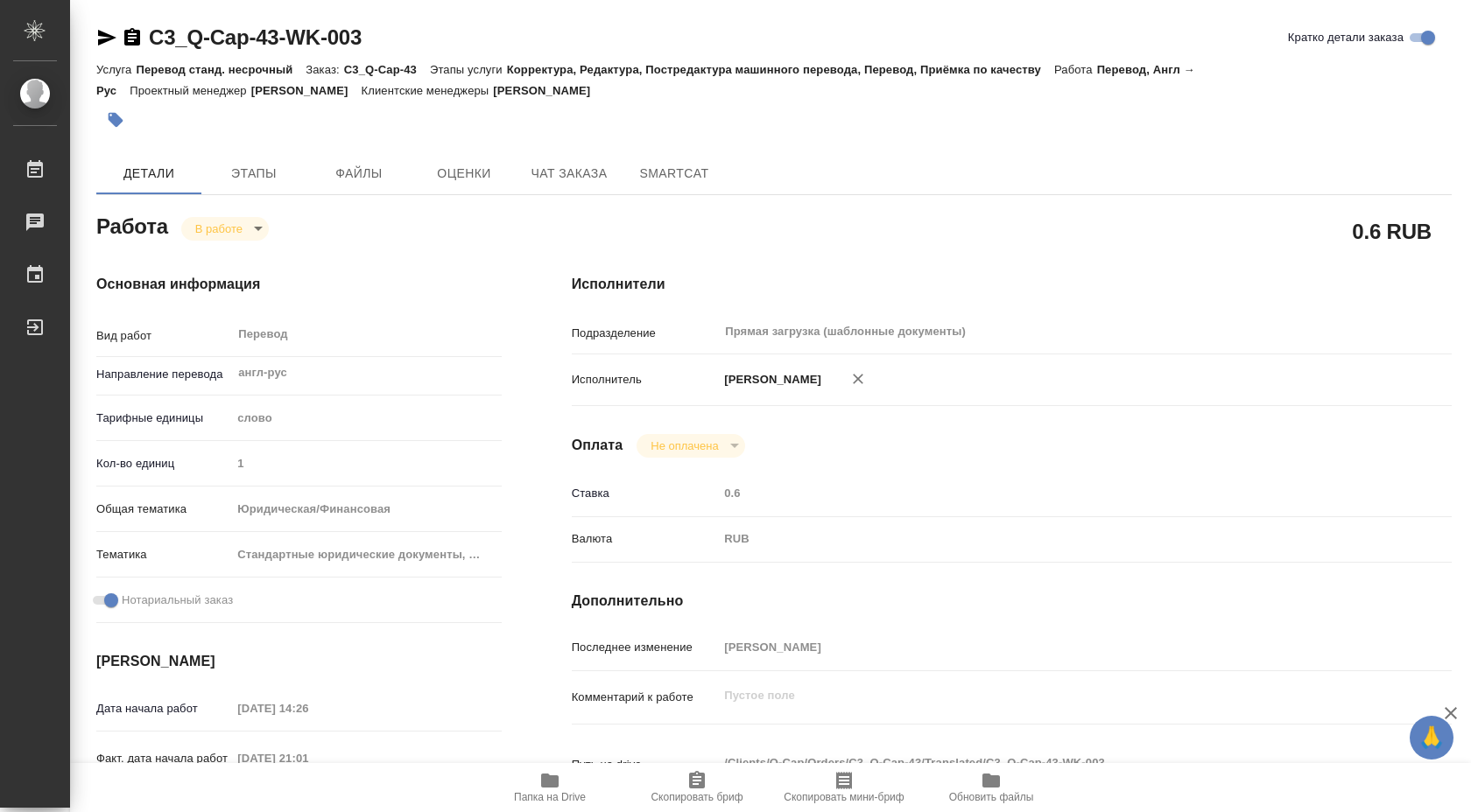
type textarea "x"
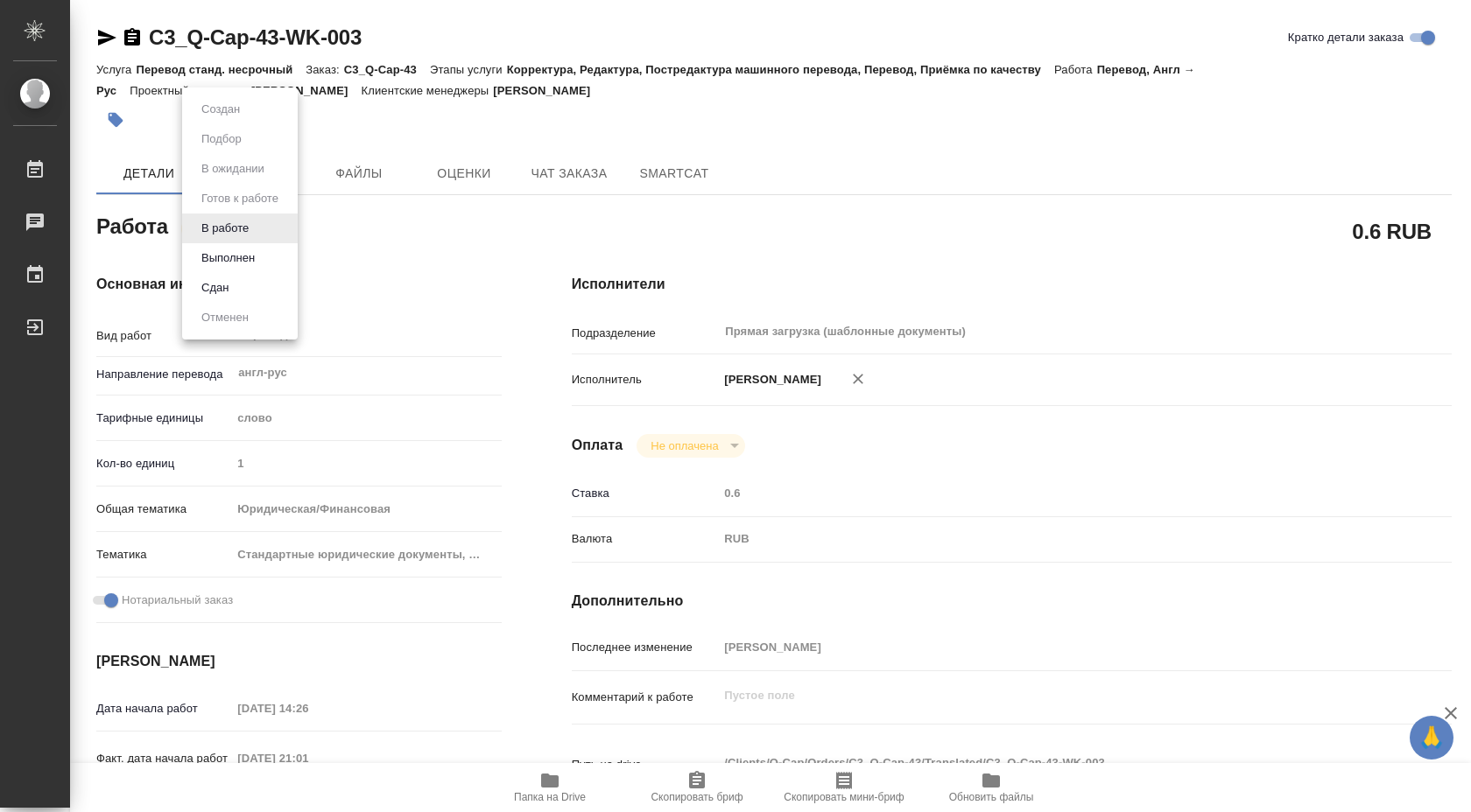
click at [239, 227] on body "🙏 .cls-1 fill:#fff; AWATERA Shuvalova Anna Работы Чаты График Выйти C3_Q-Cap-43…" at bounding box center [736, 406] width 1471 height 812
click at [244, 249] on button "Выполнен" at bounding box center [228, 258] width 64 height 20
type textarea "x"
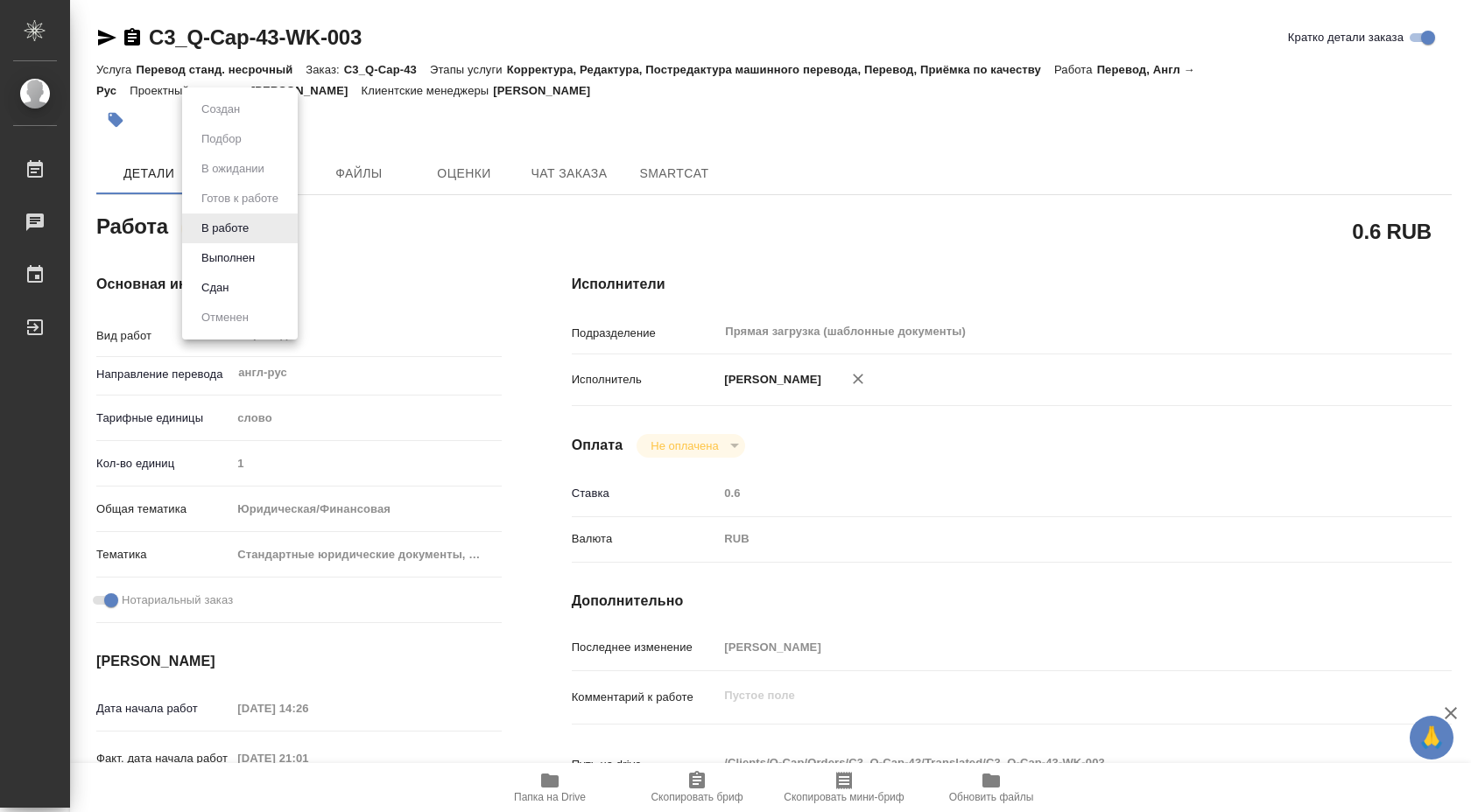
type textarea "x"
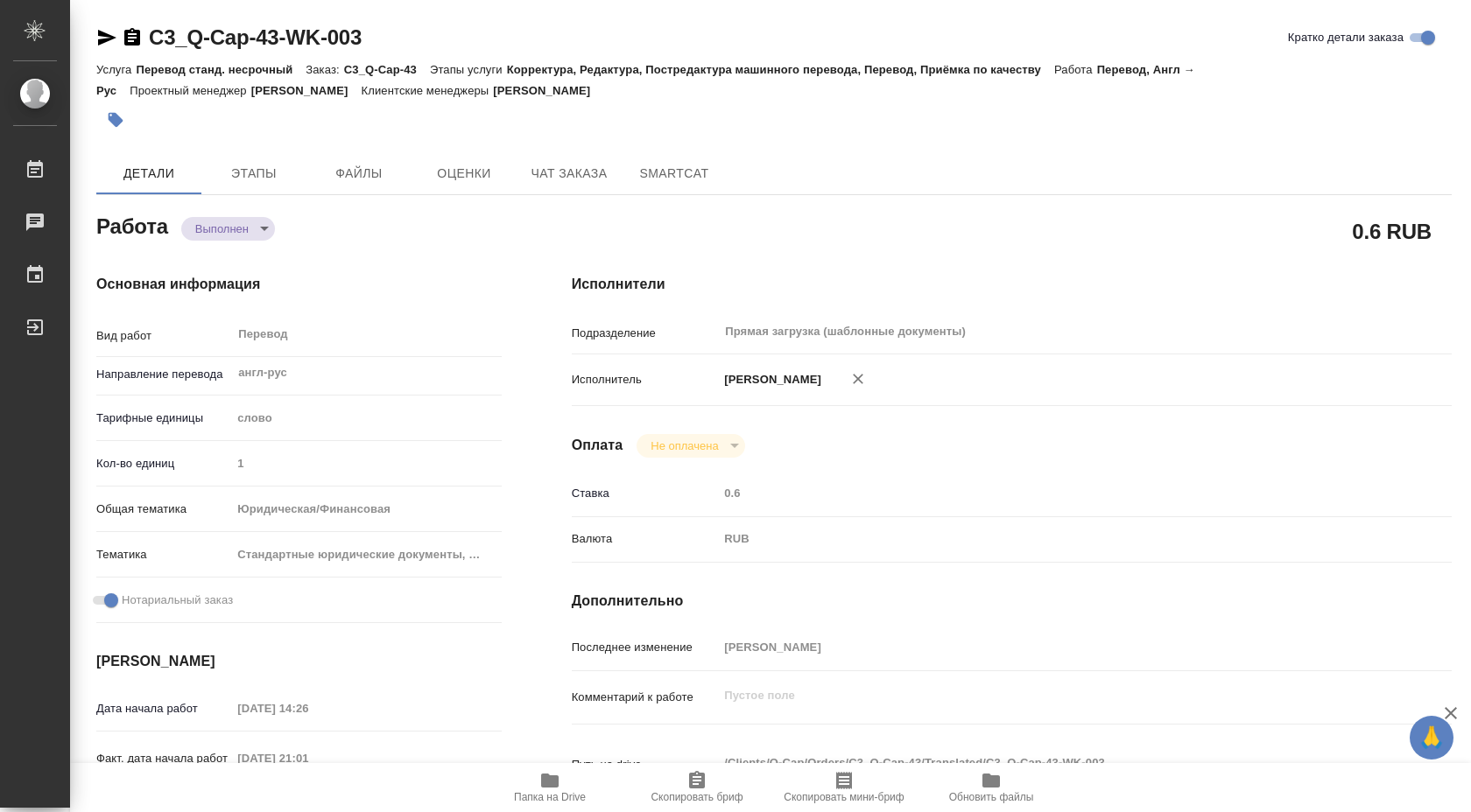
type textarea "x"
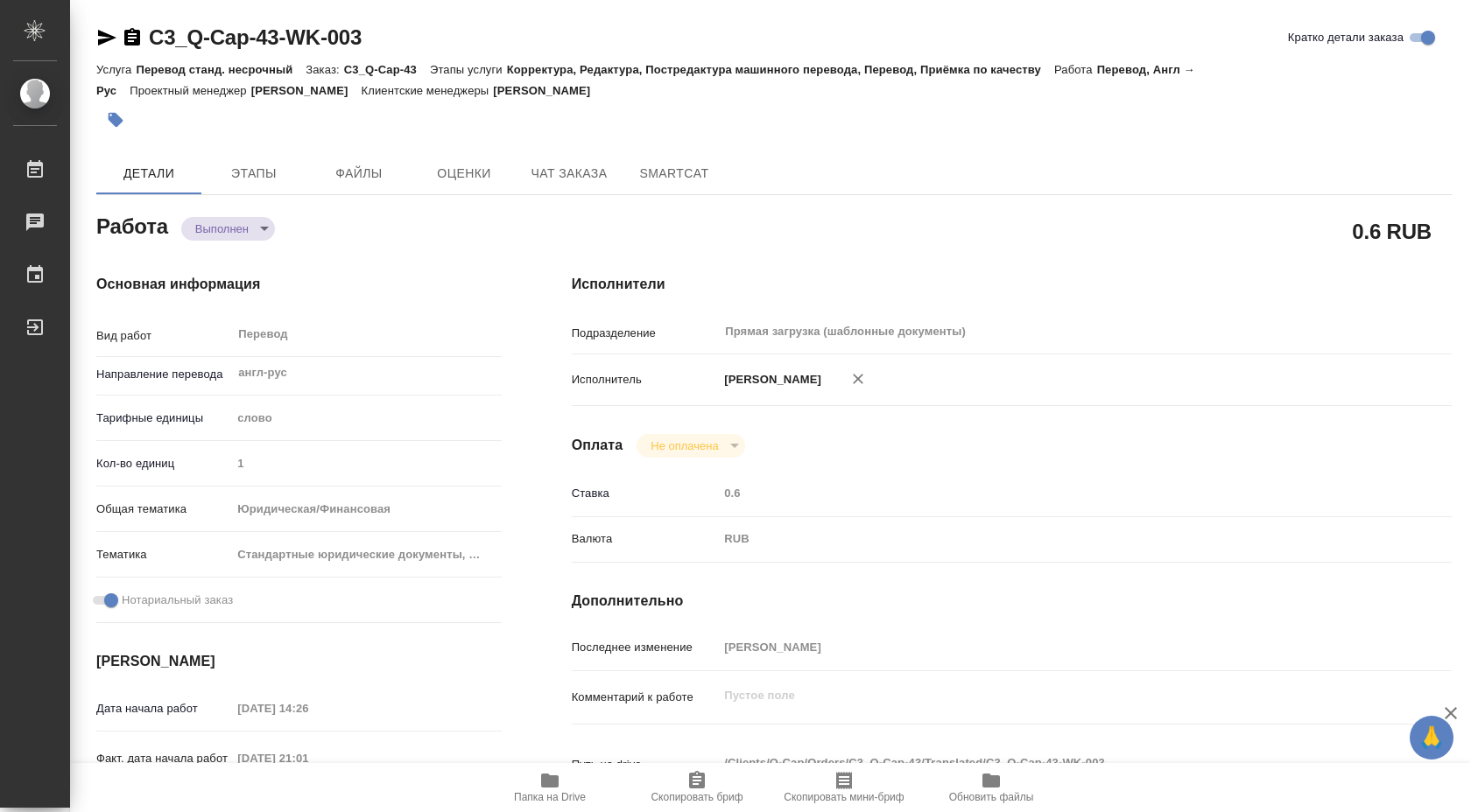
type textarea "x"
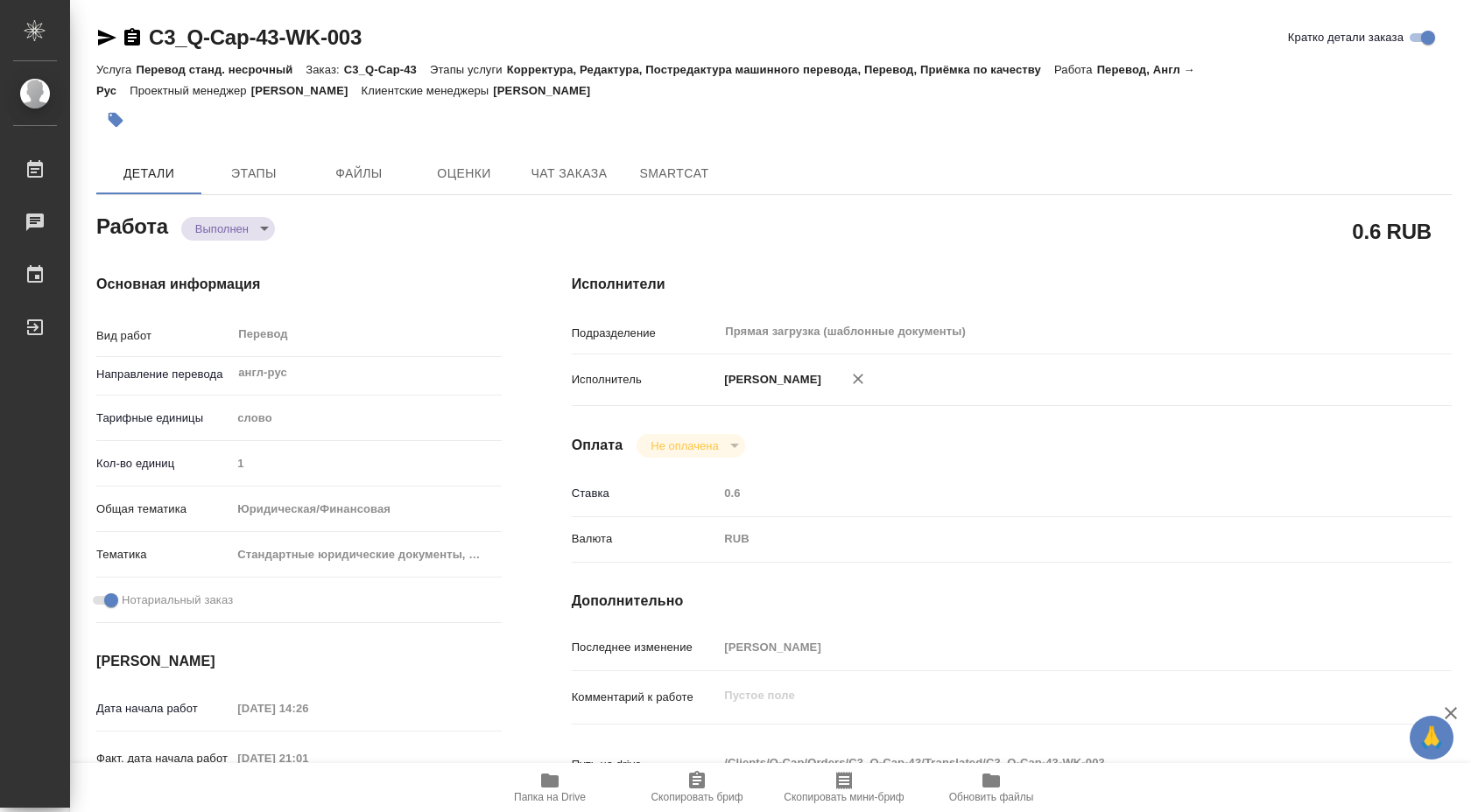
type textarea "x"
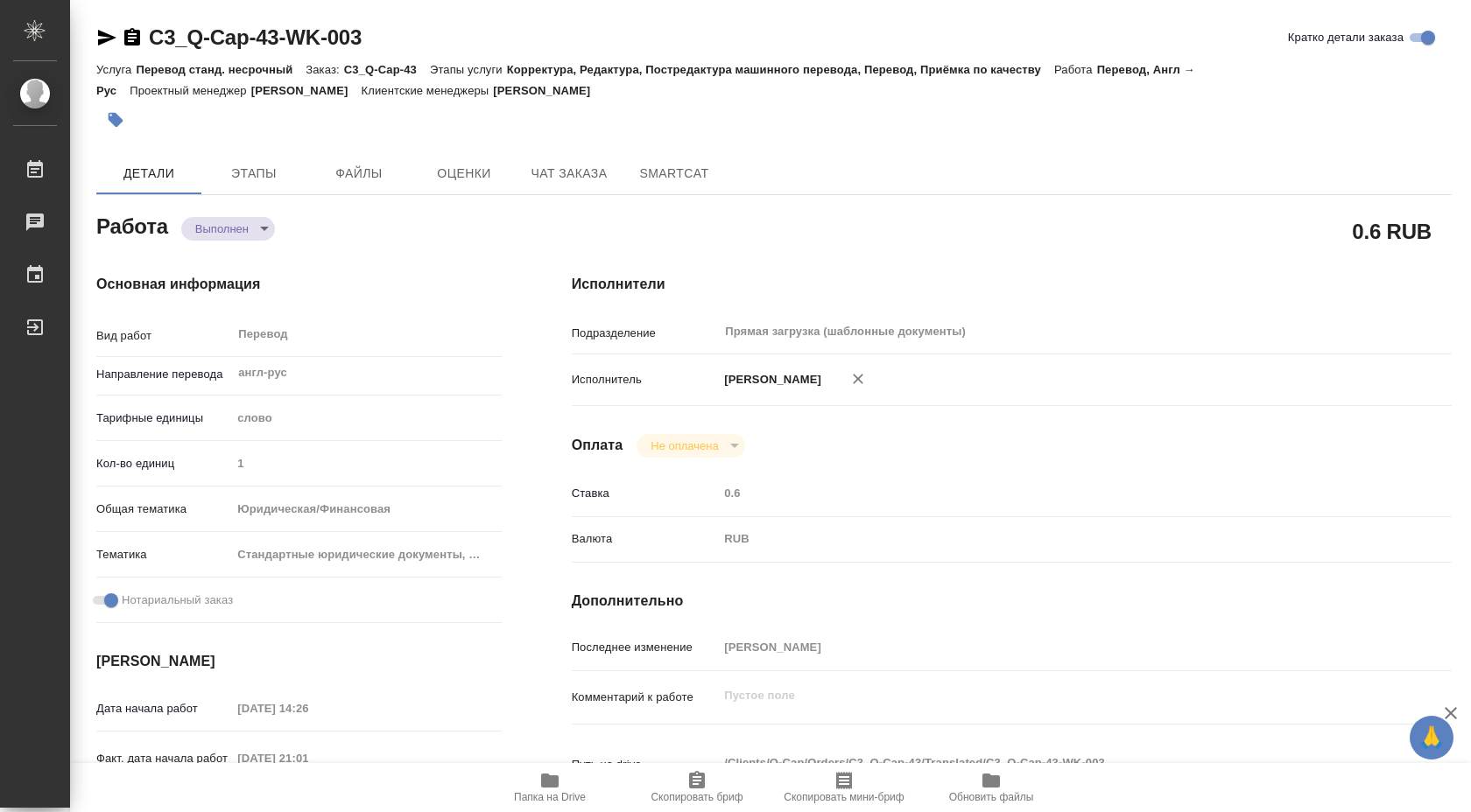
type textarea "x"
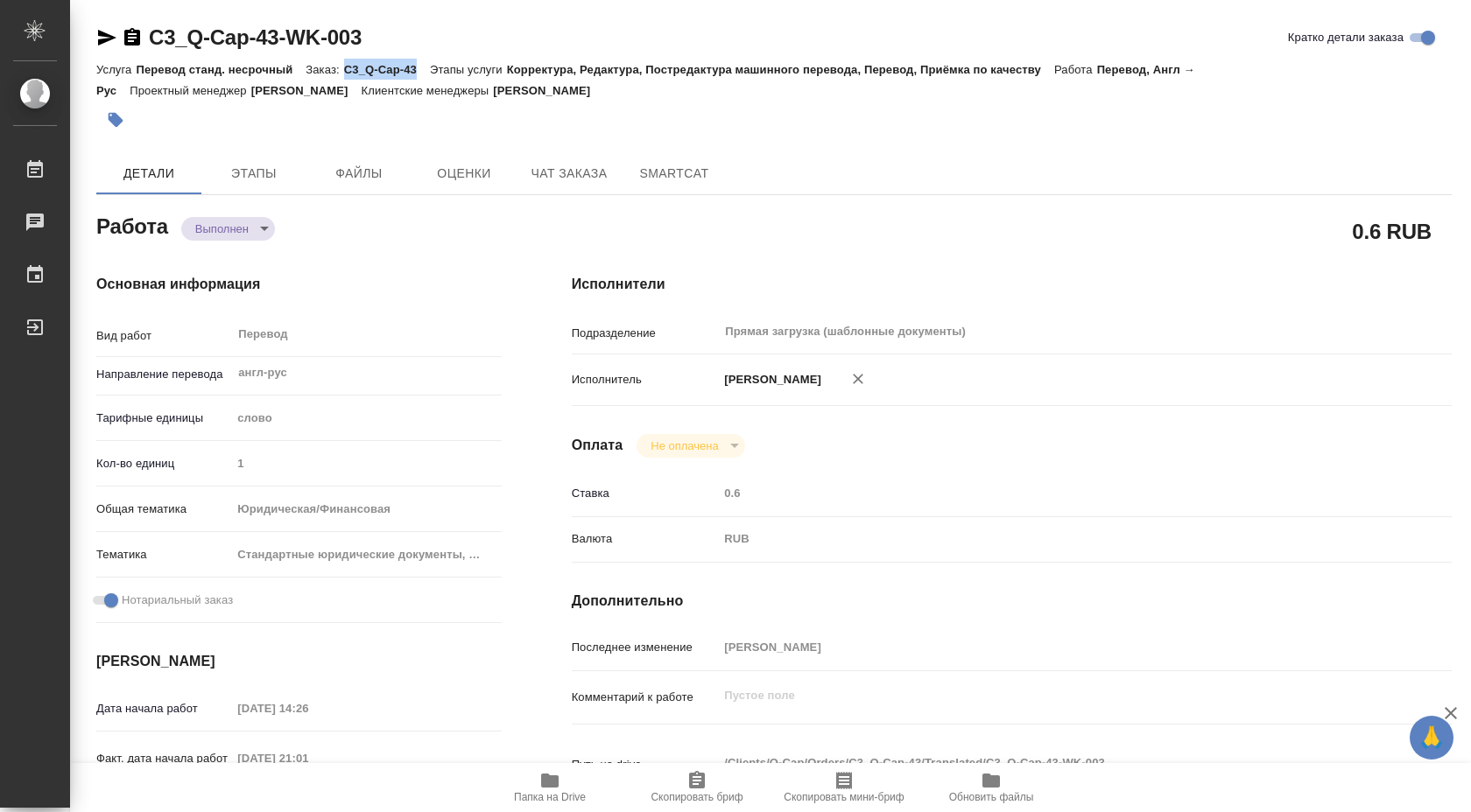
drag, startPoint x: 348, startPoint y: 69, endPoint x: 421, endPoint y: 69, distance: 73.0
click at [421, 69] on p "C3_Q-Cap-43" at bounding box center [387, 69] width 86 height 13
type textarea "x"
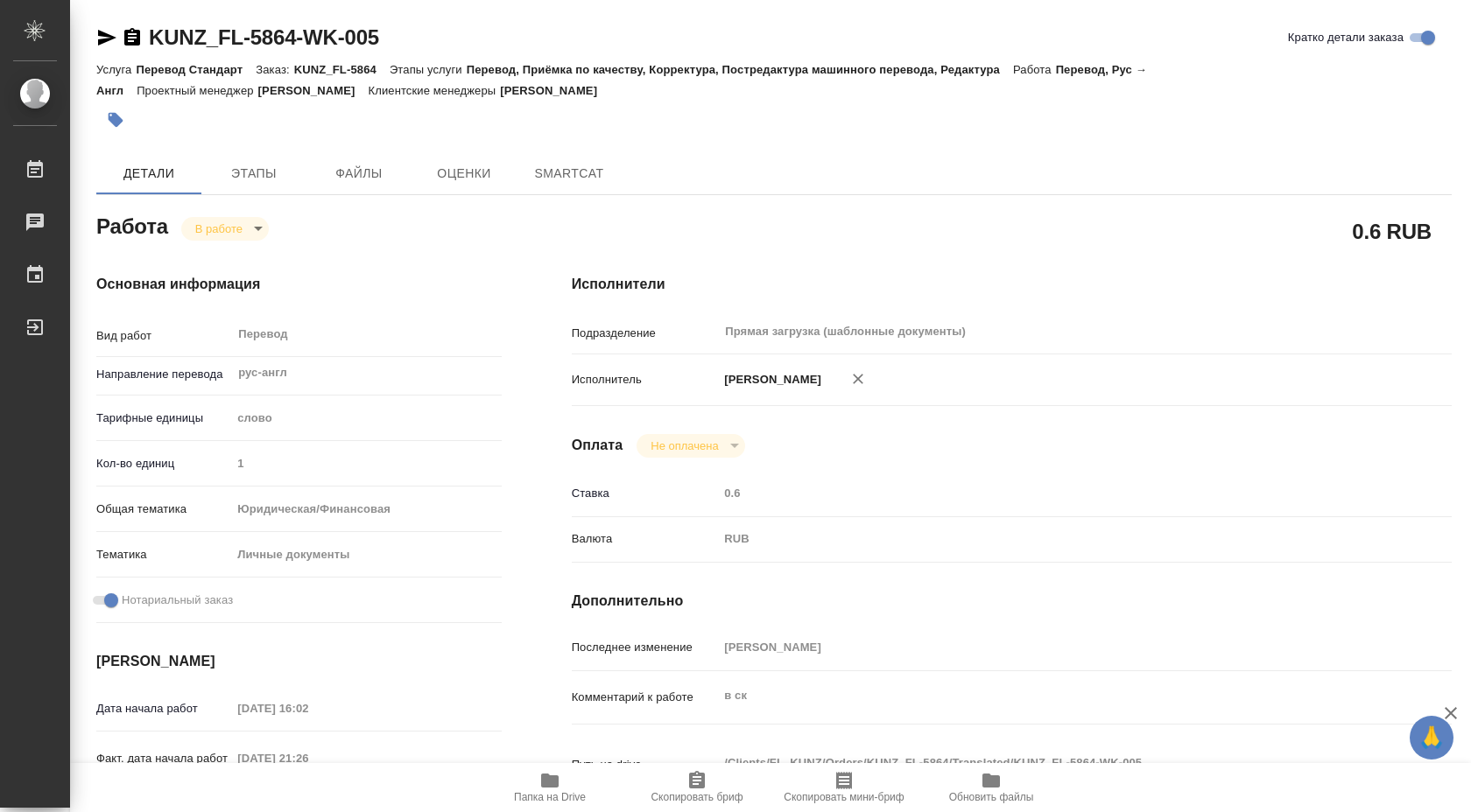
type textarea "x"
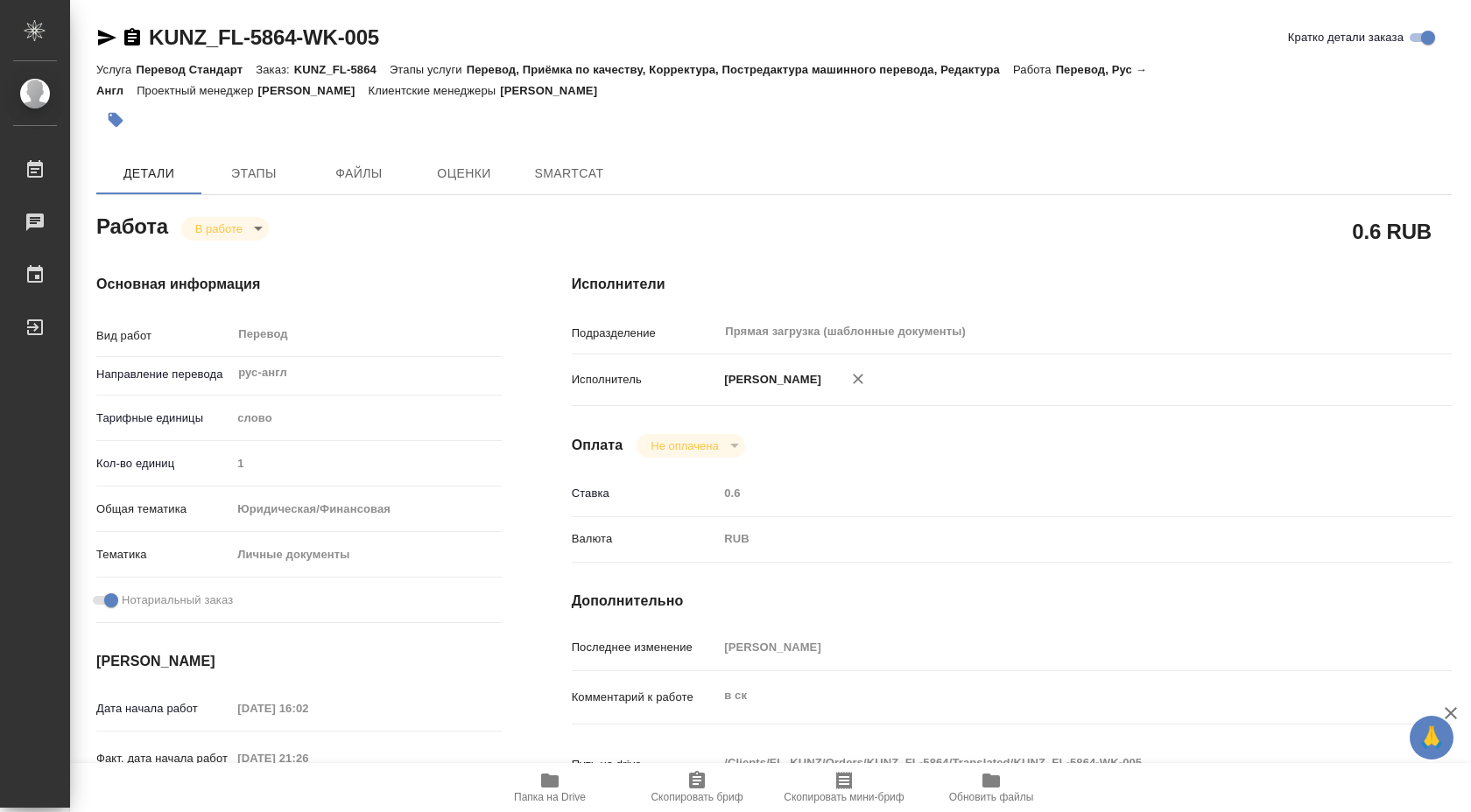
type textarea "x"
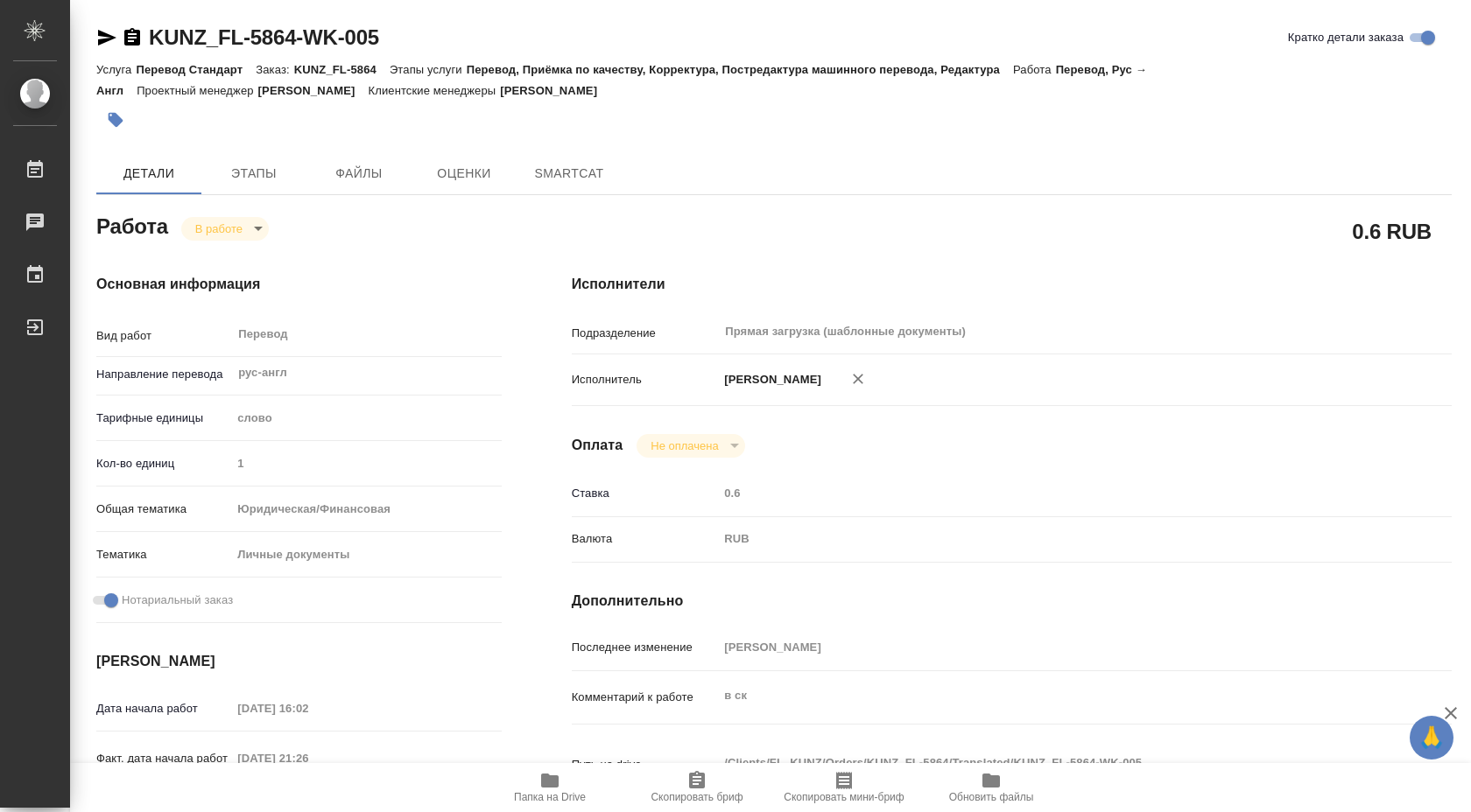
type textarea "x"
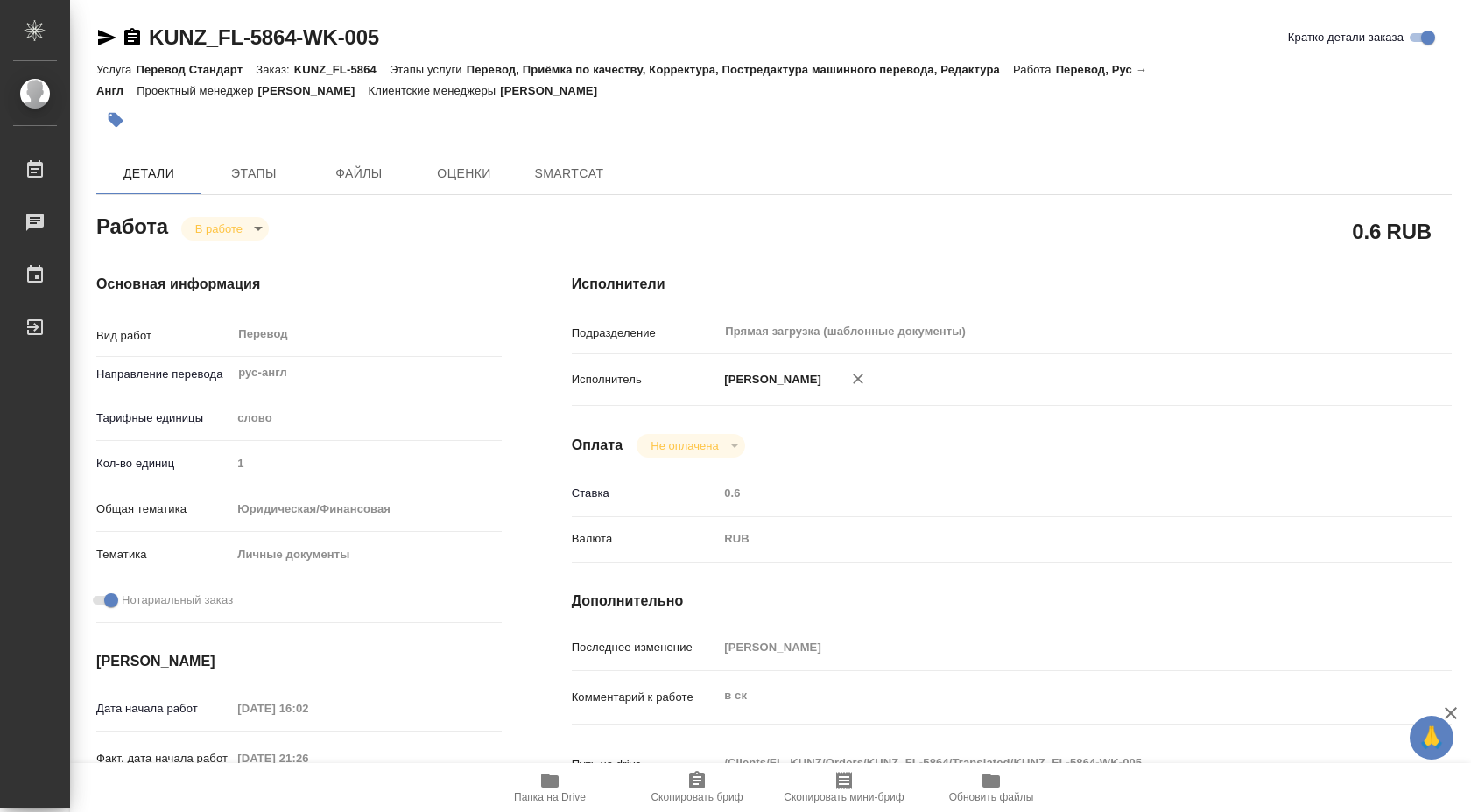
type textarea "x"
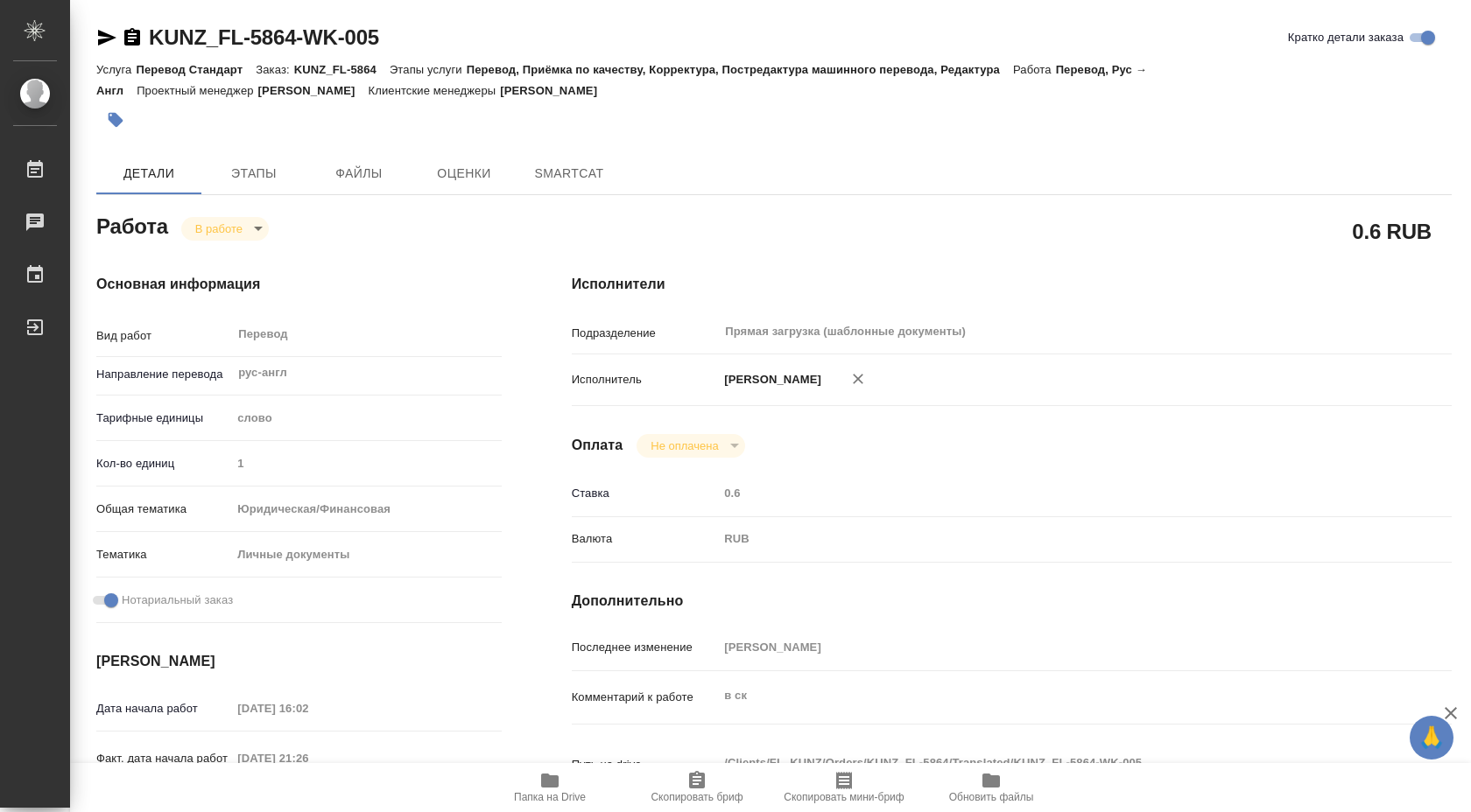
type textarea "x"
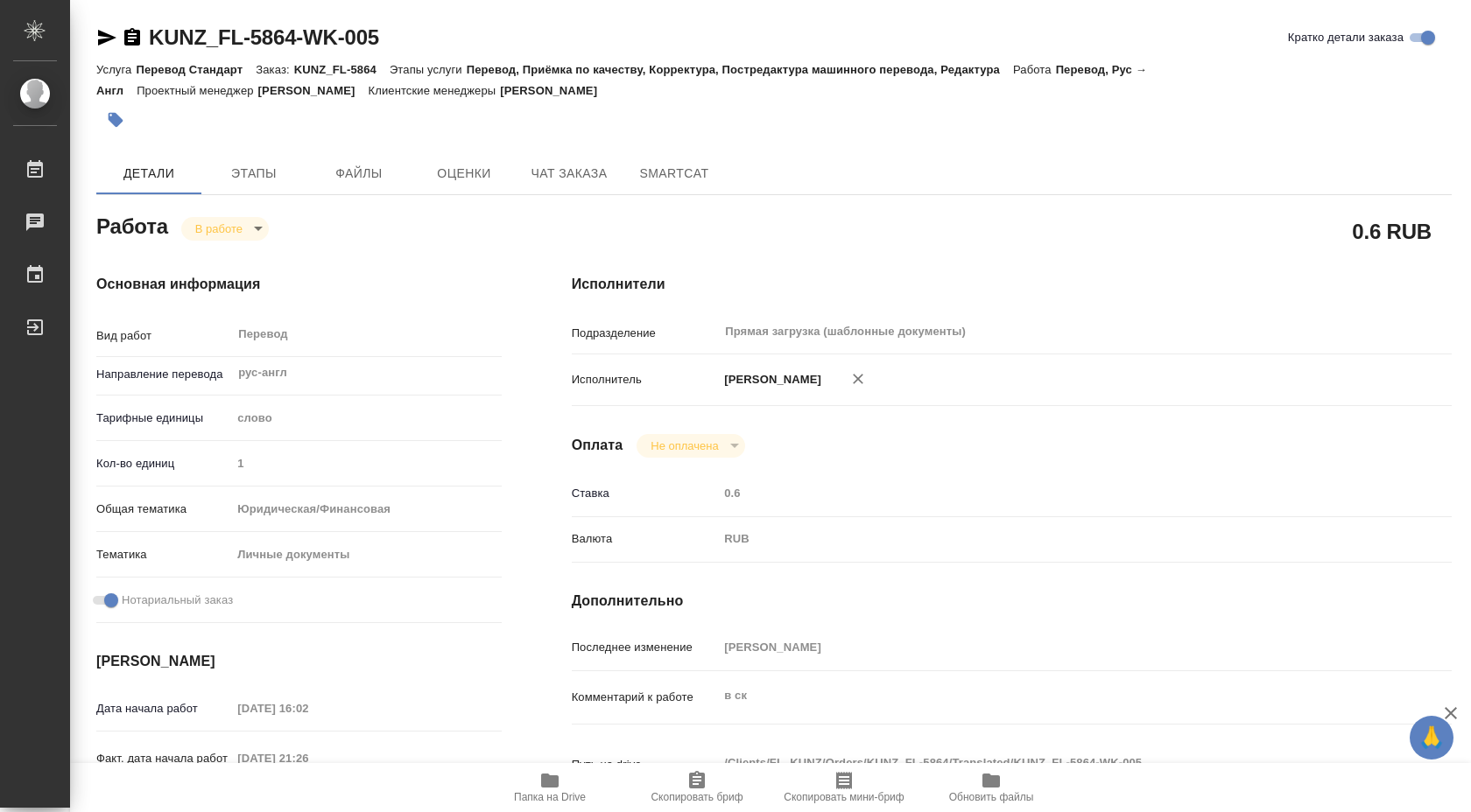
type textarea "x"
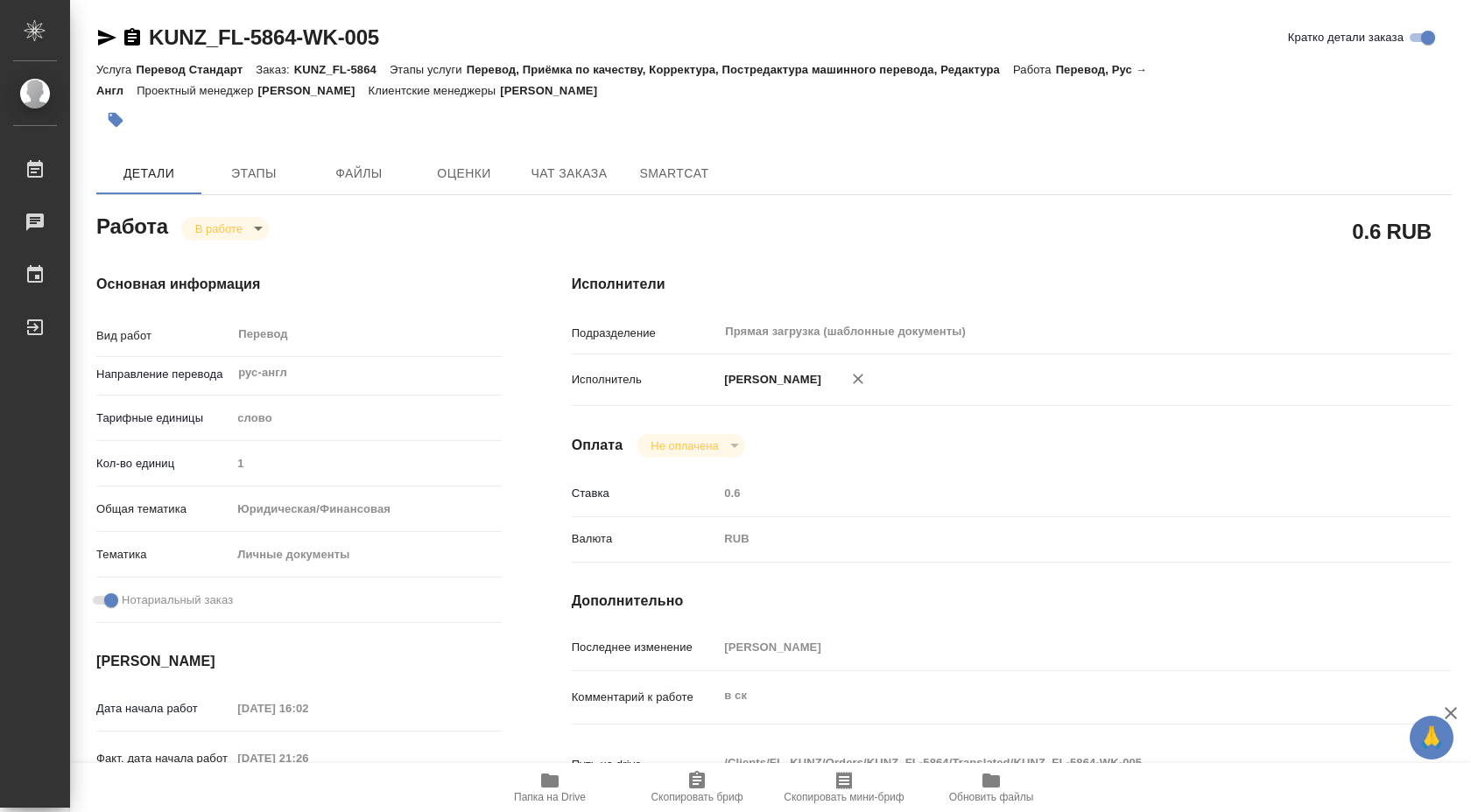
type textarea "x"
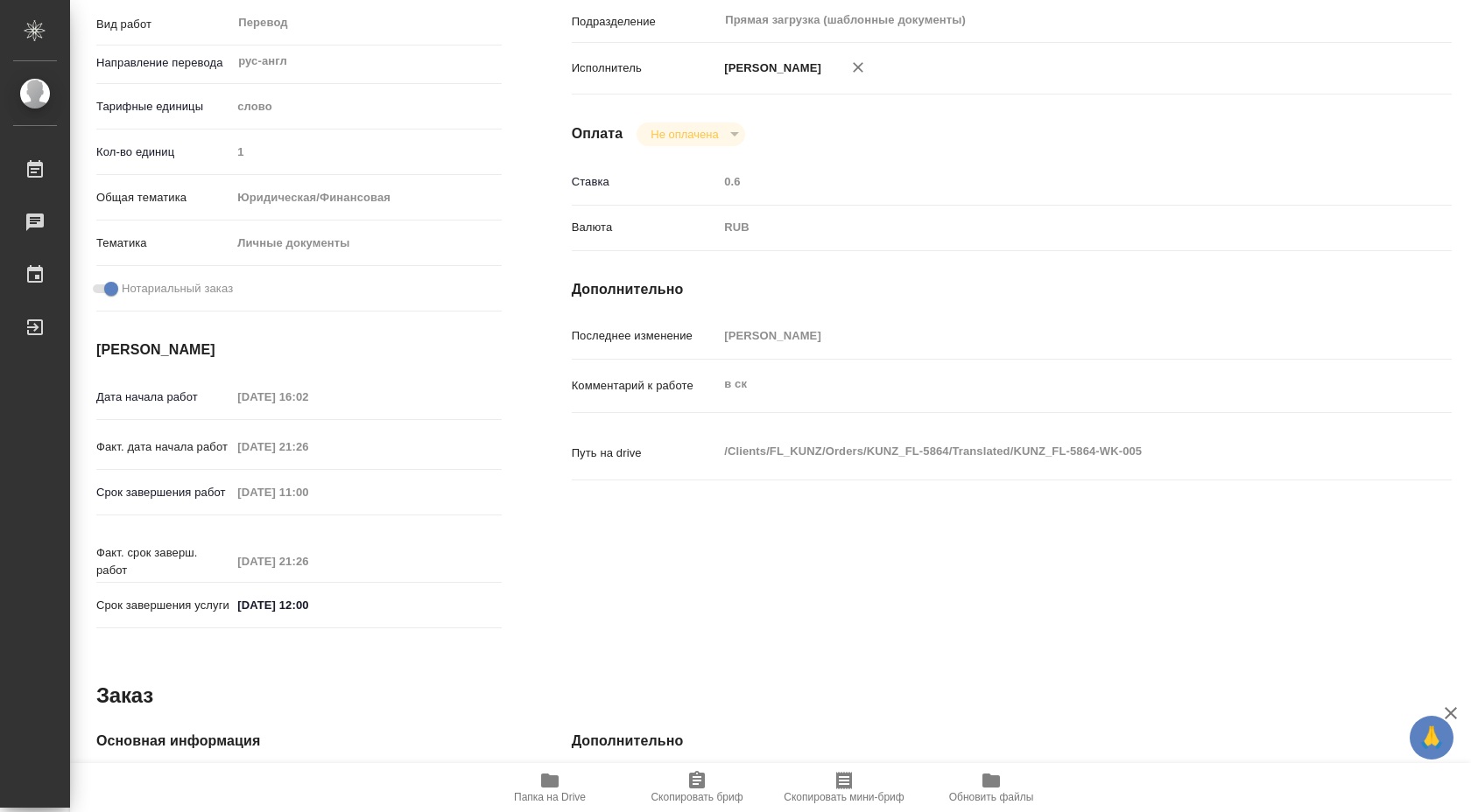
type textarea "x"
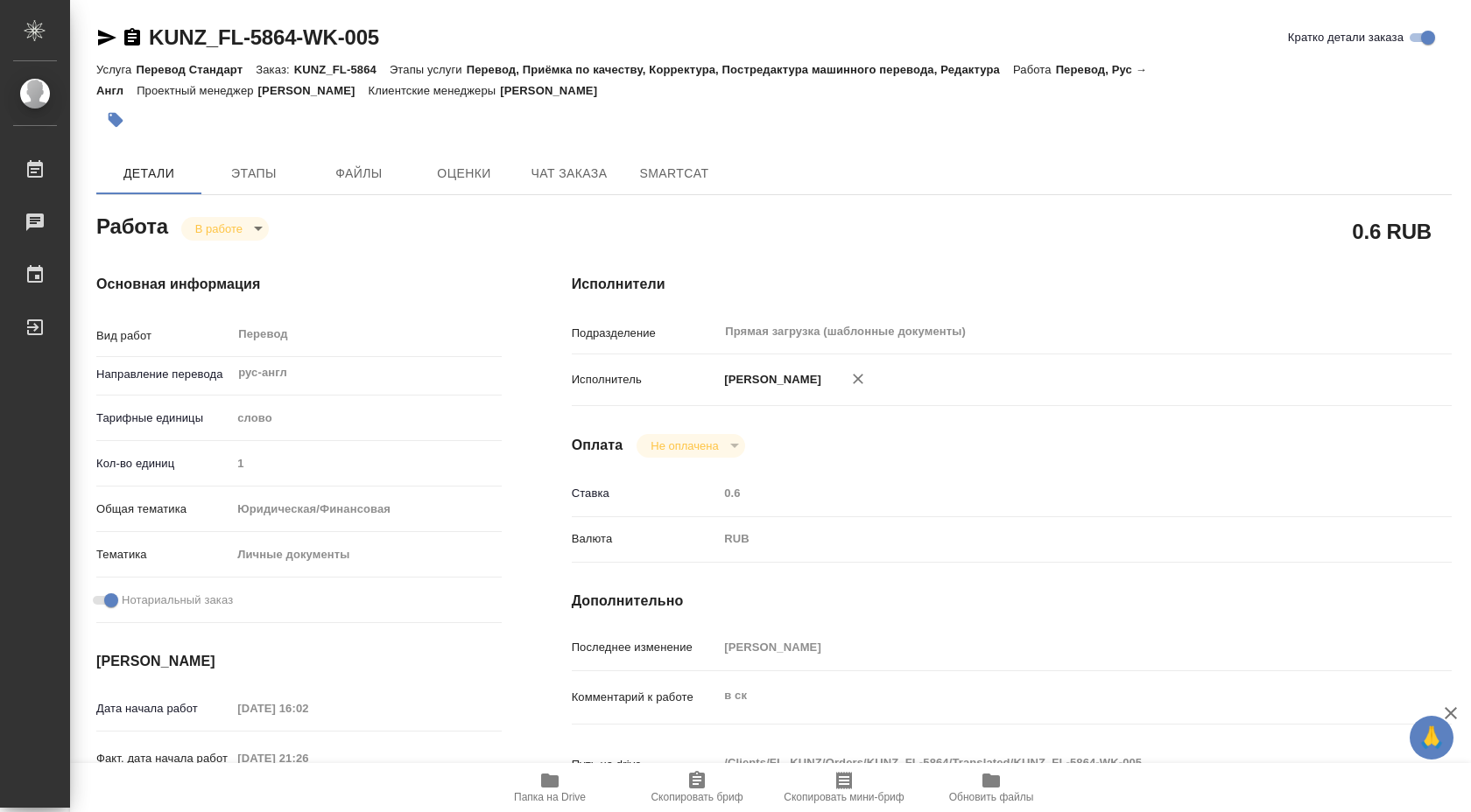
click at [555, 786] on icon "button" at bounding box center [549, 780] width 18 height 14
click at [255, 181] on span "Этапы" at bounding box center [254, 173] width 84 height 22
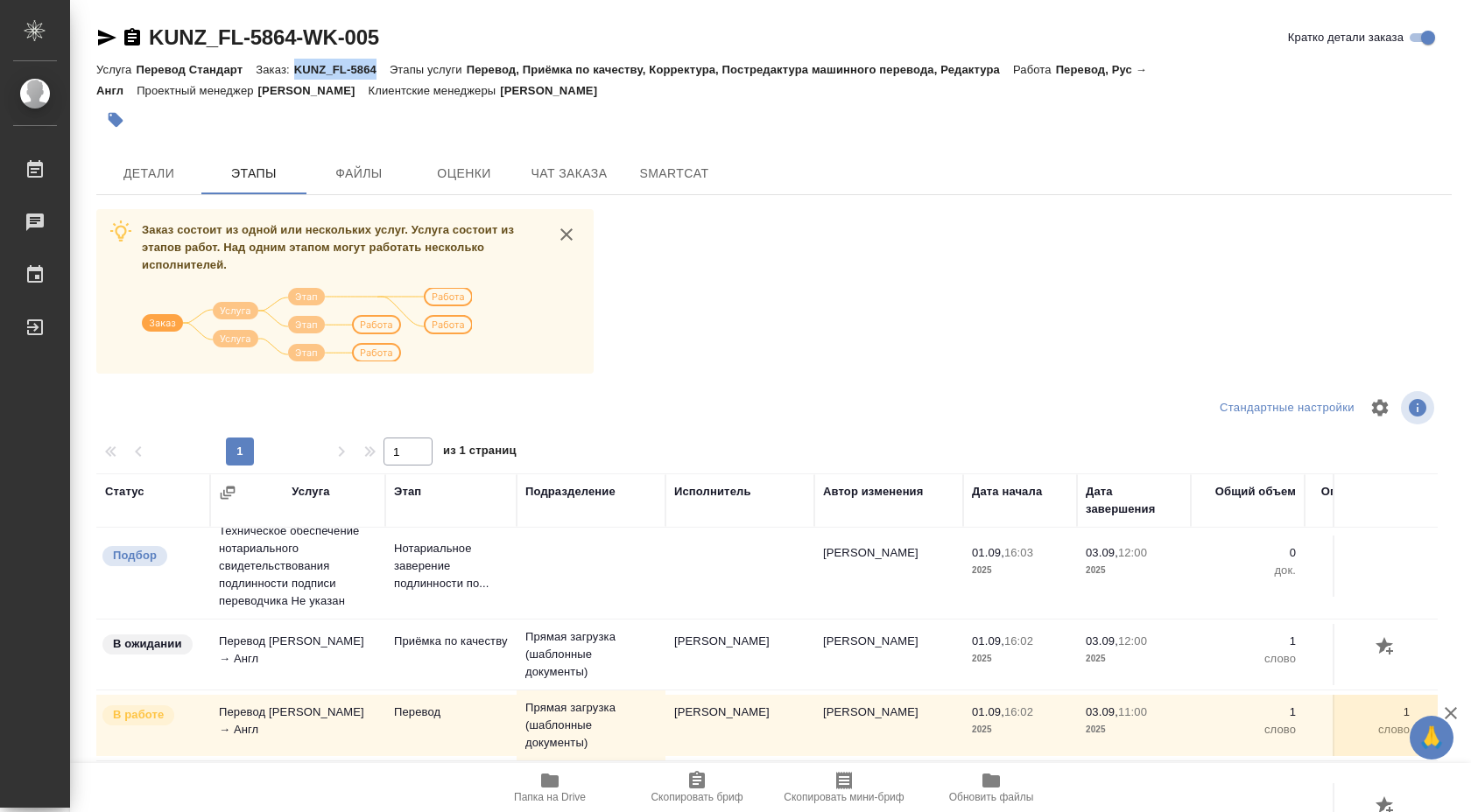
drag, startPoint x: 299, startPoint y: 66, endPoint x: 380, endPoint y: 68, distance: 81.0
click at [380, 68] on p "KUNZ_FL-5864" at bounding box center [342, 69] width 95 height 13
copy p "KUNZ_FL-5864"
